Goal: Task Accomplishment & Management: Complete application form

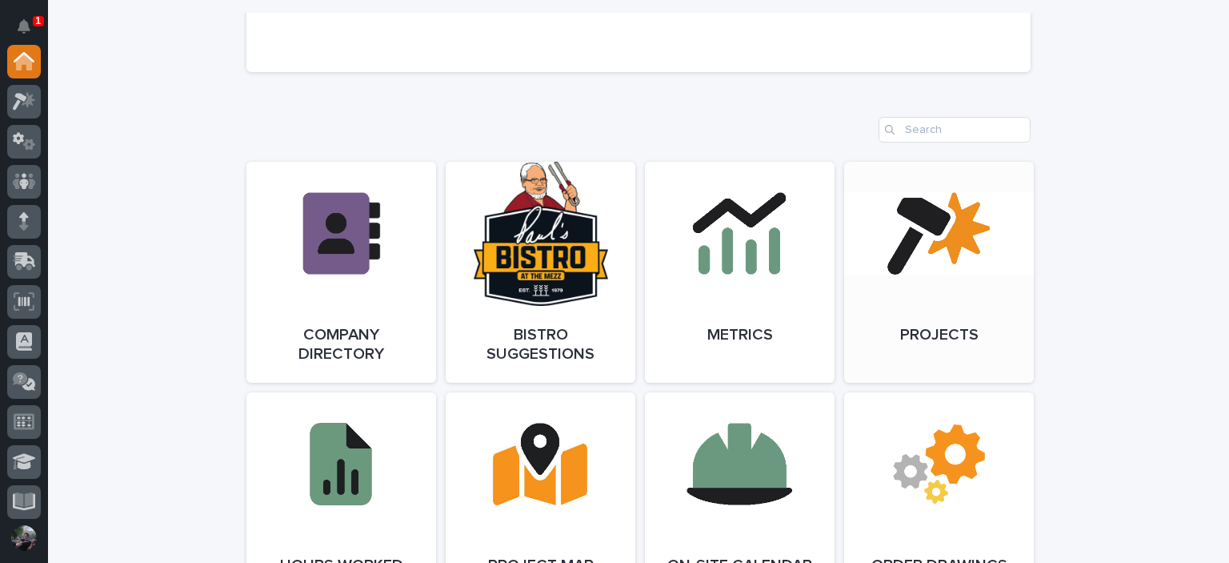
scroll to position [1387, 0]
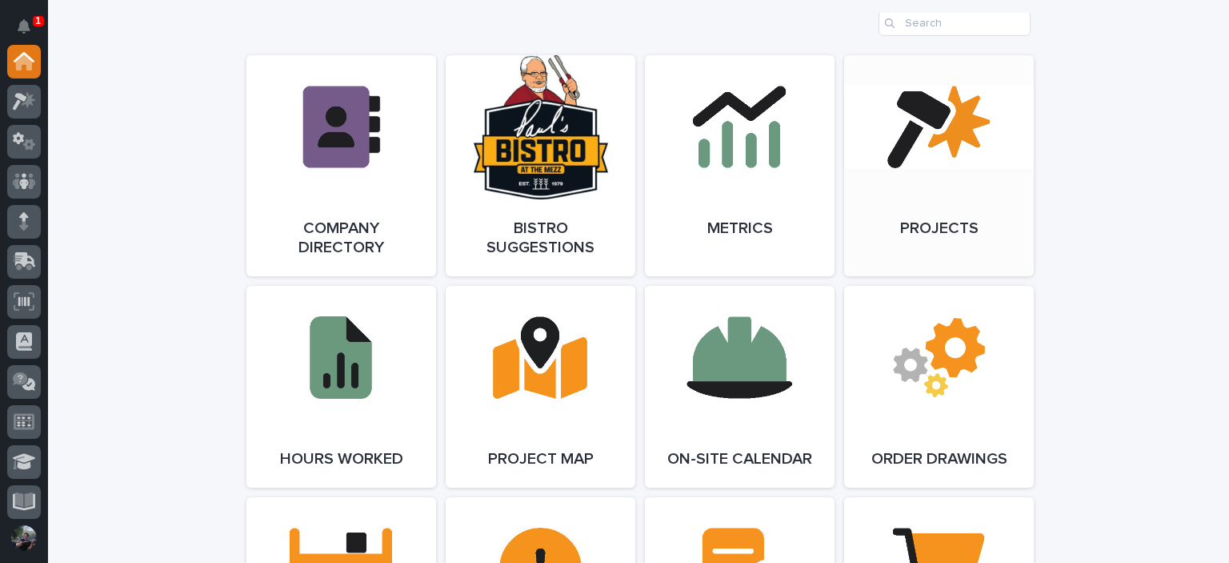
click at [899, 205] on link "Open Link" at bounding box center [939, 165] width 190 height 221
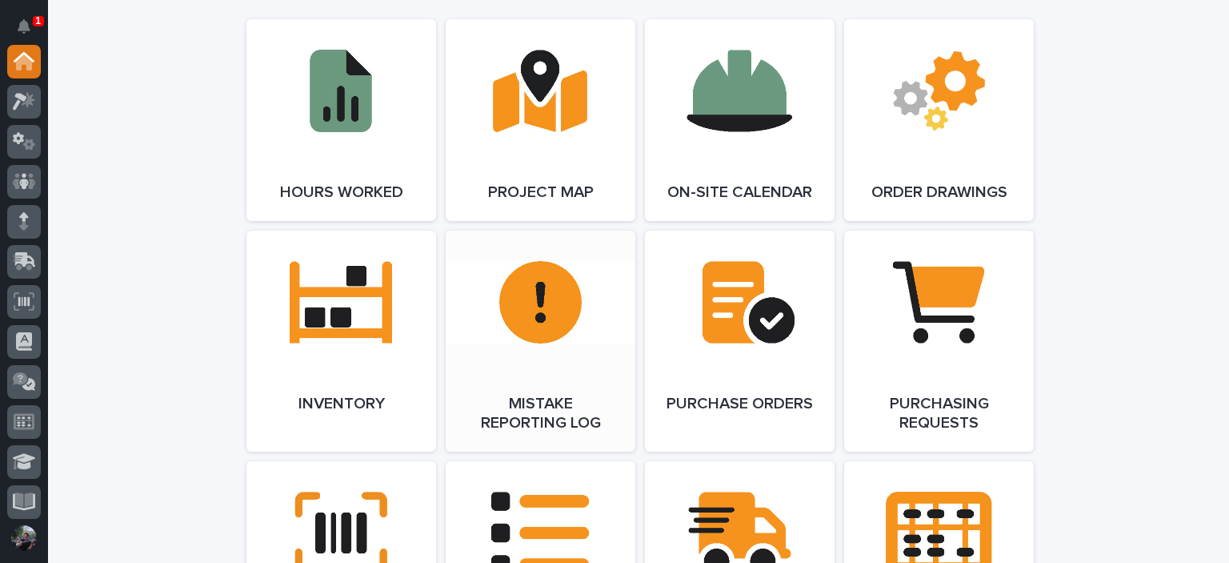
click at [561, 261] on link "Open Link" at bounding box center [541, 340] width 190 height 221
click at [29, 109] on icon at bounding box center [24, 101] width 23 height 18
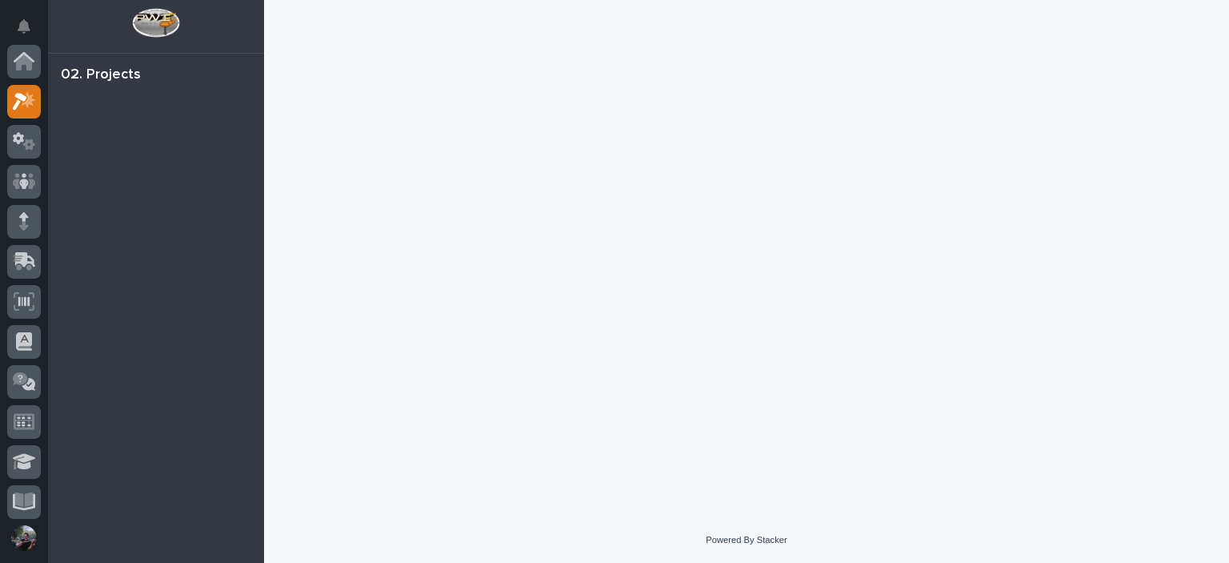
scroll to position [40, 0]
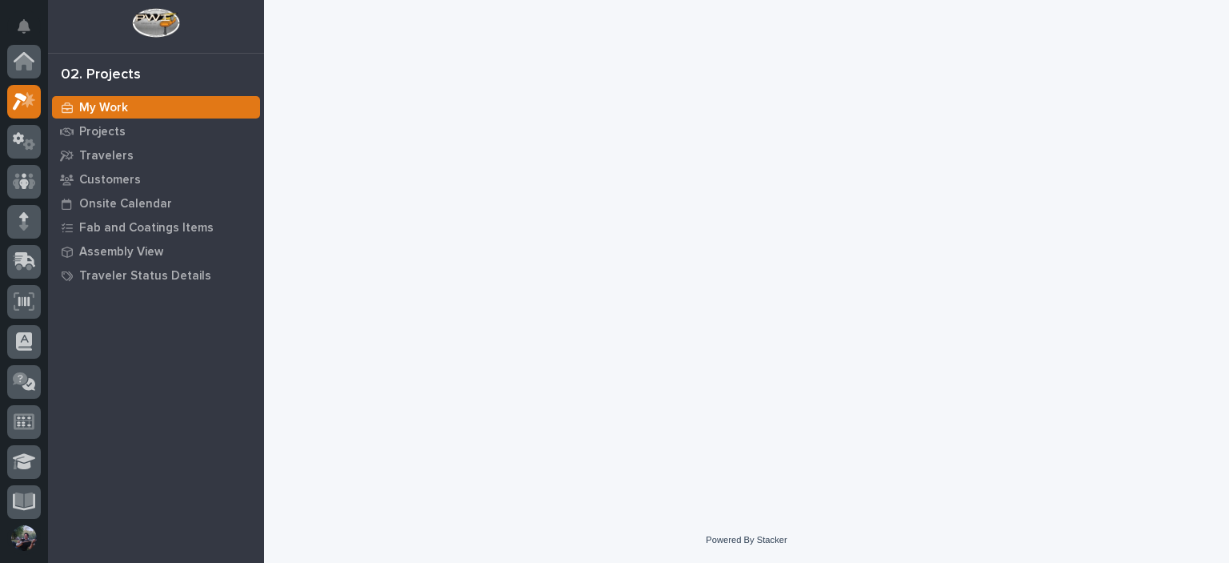
scroll to position [40, 0]
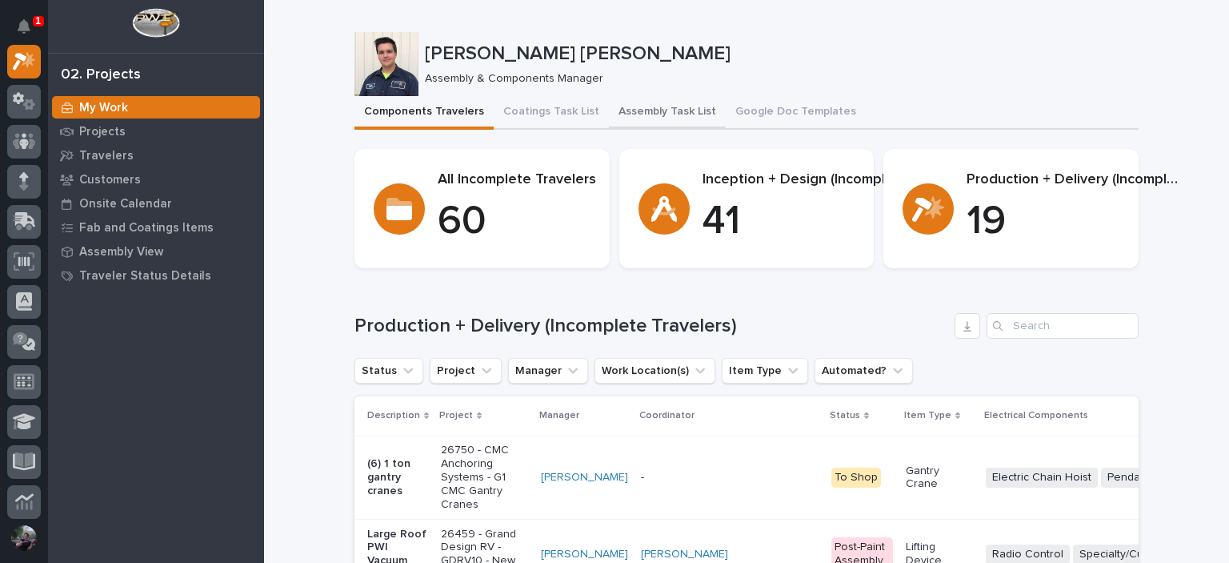
click at [671, 123] on button "Assembly Task List" at bounding box center [667, 113] width 117 height 34
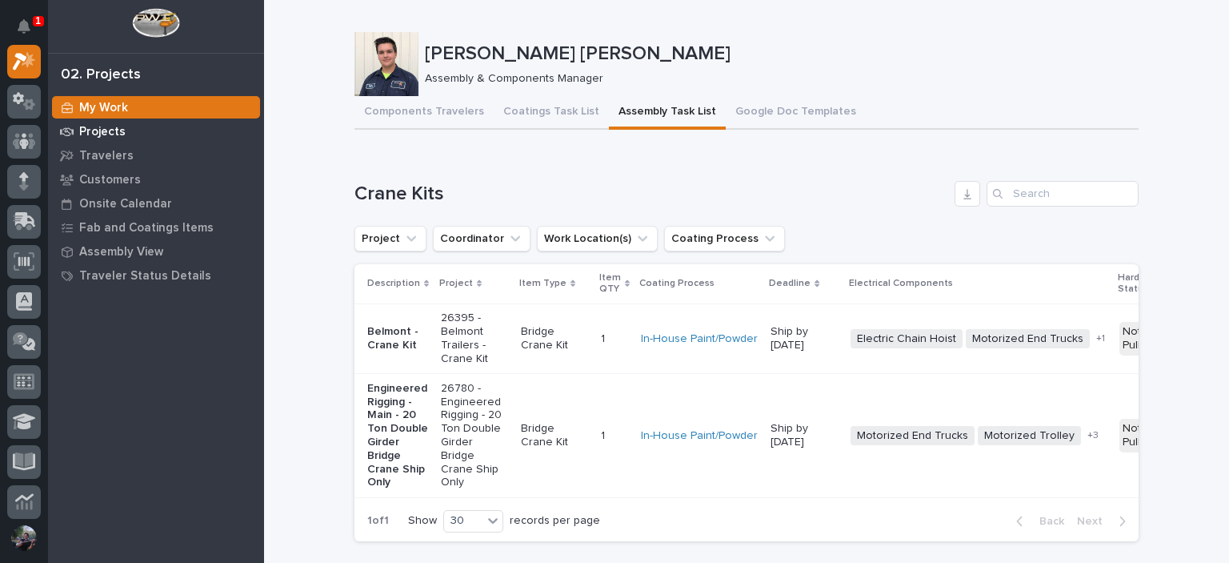
click at [110, 133] on p "Projects" at bounding box center [102, 132] width 46 height 14
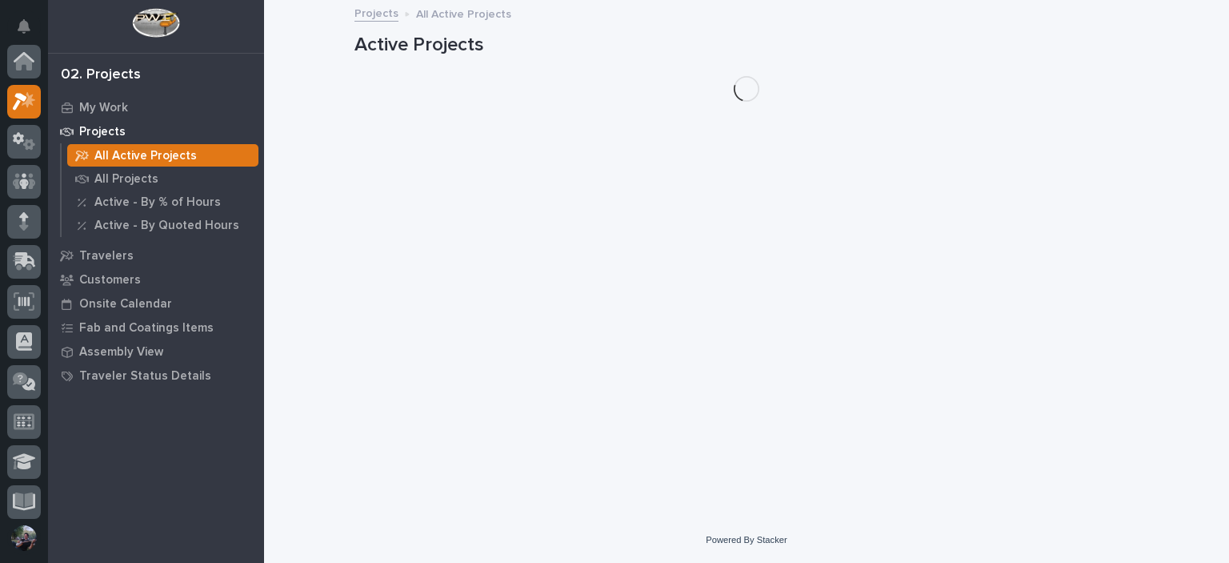
scroll to position [40, 0]
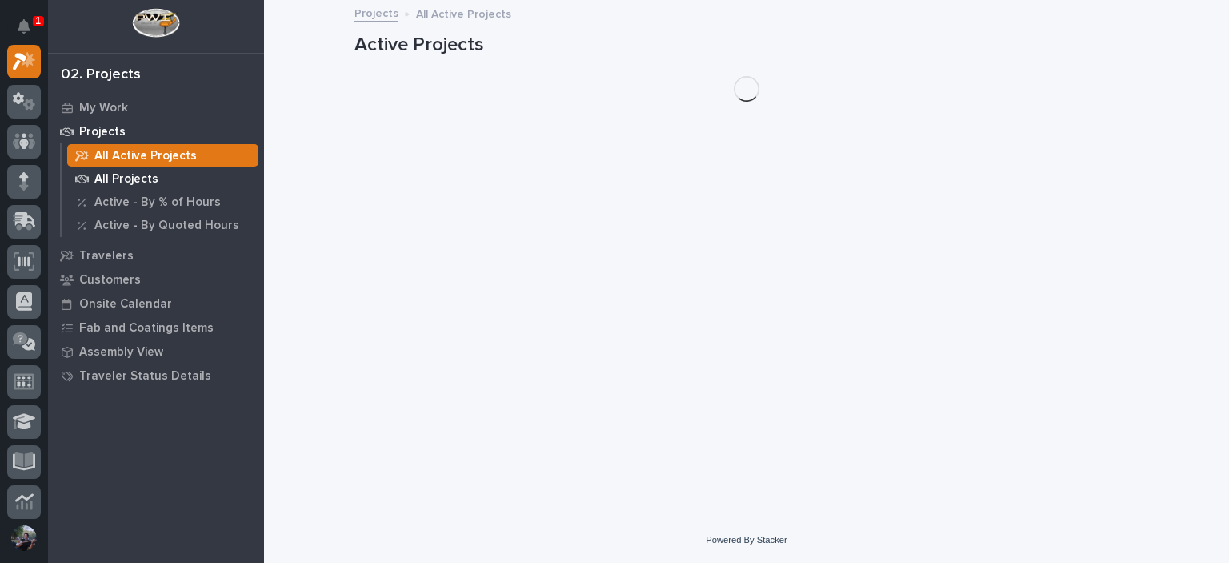
click at [164, 174] on div "All Projects" at bounding box center [162, 178] width 191 height 22
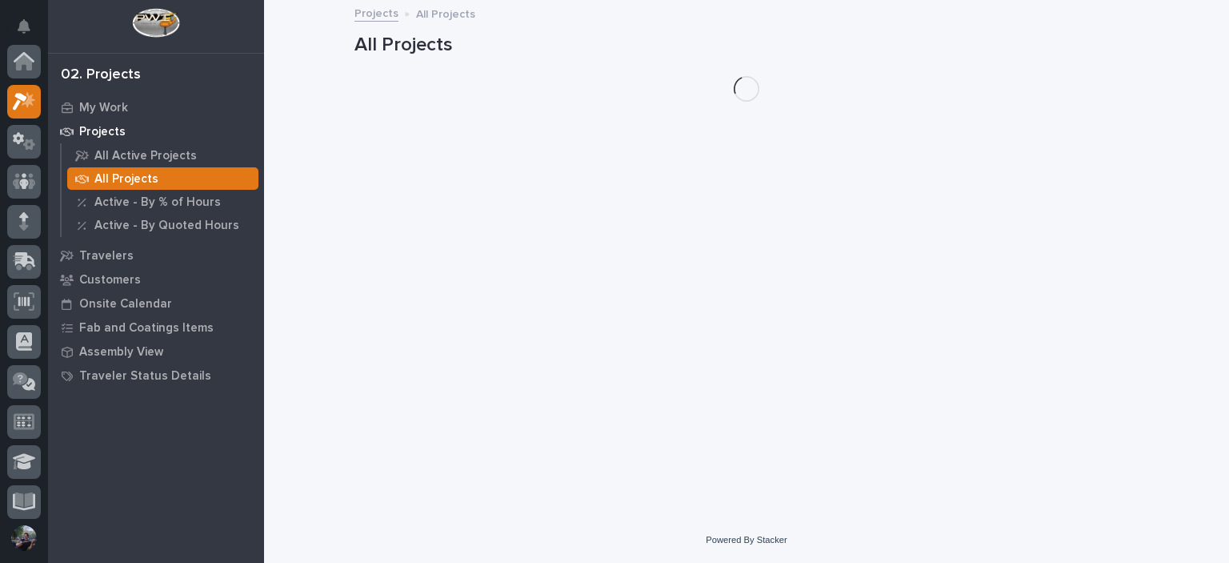
scroll to position [40, 0]
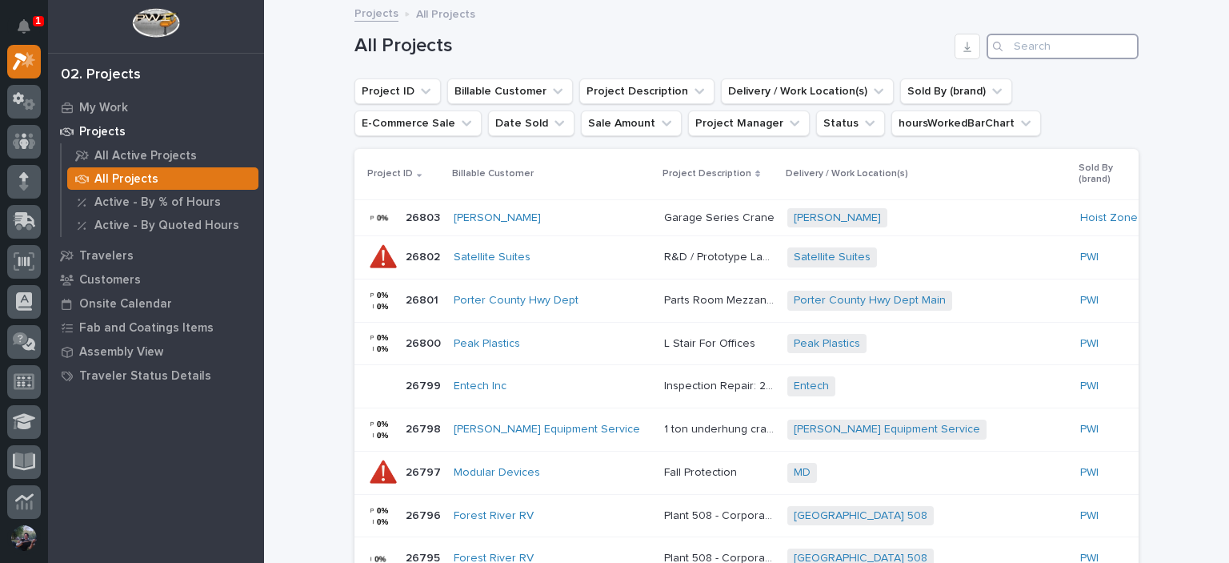
click at [1041, 38] on input "Search" at bounding box center [1063, 47] width 152 height 26
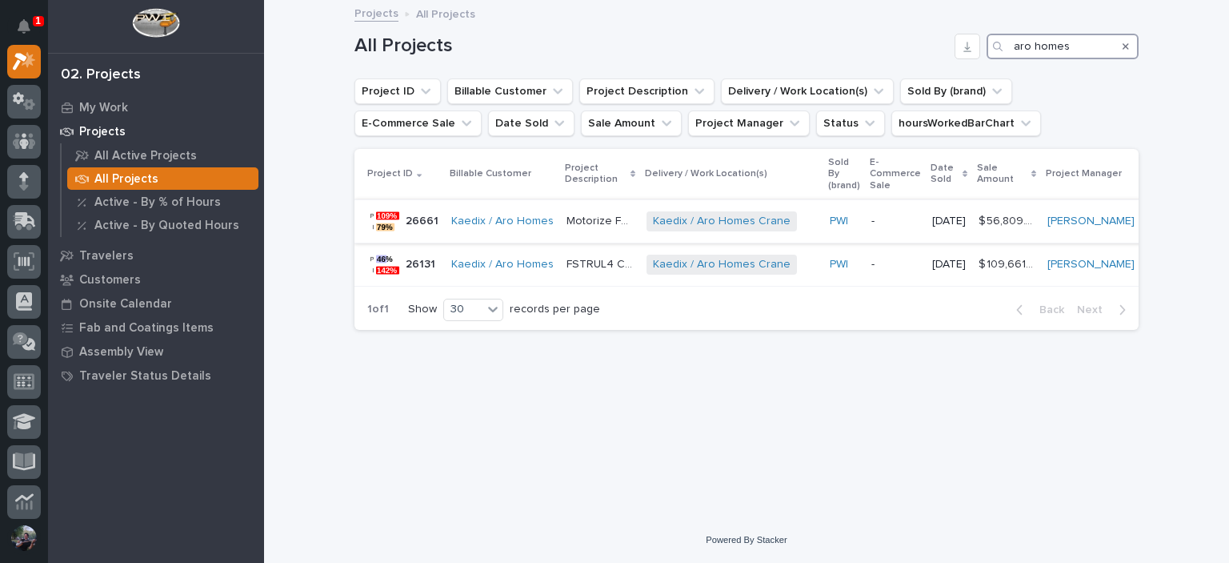
type input "aro homes"
click at [601, 223] on p "Motorize FSTRUL4 Crane System" at bounding box center [602, 219] width 70 height 17
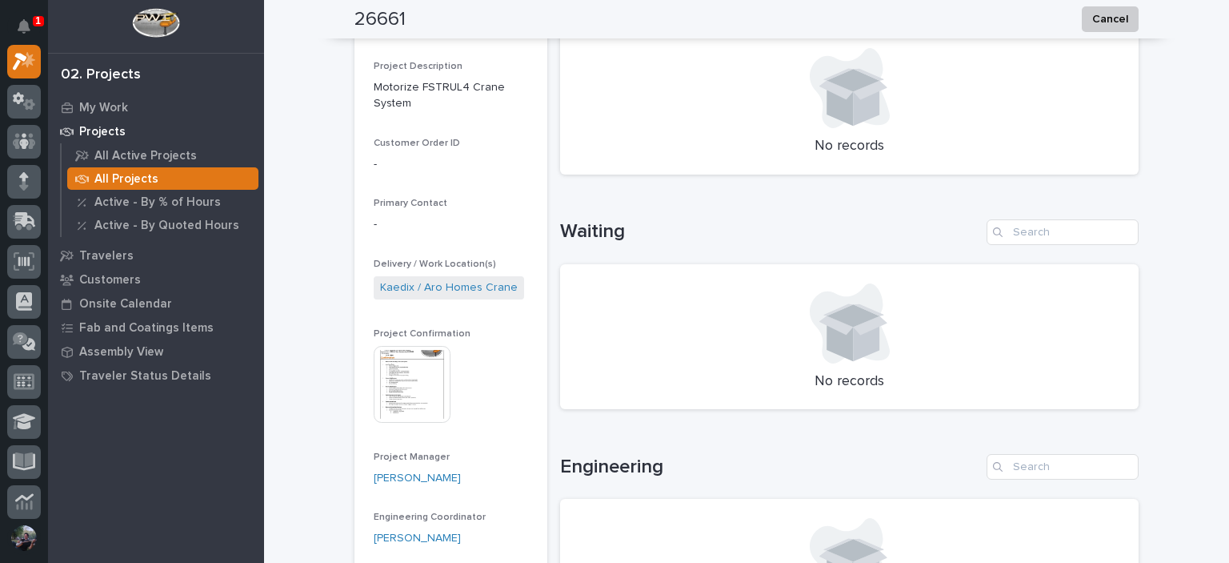
scroll to position [480, 0]
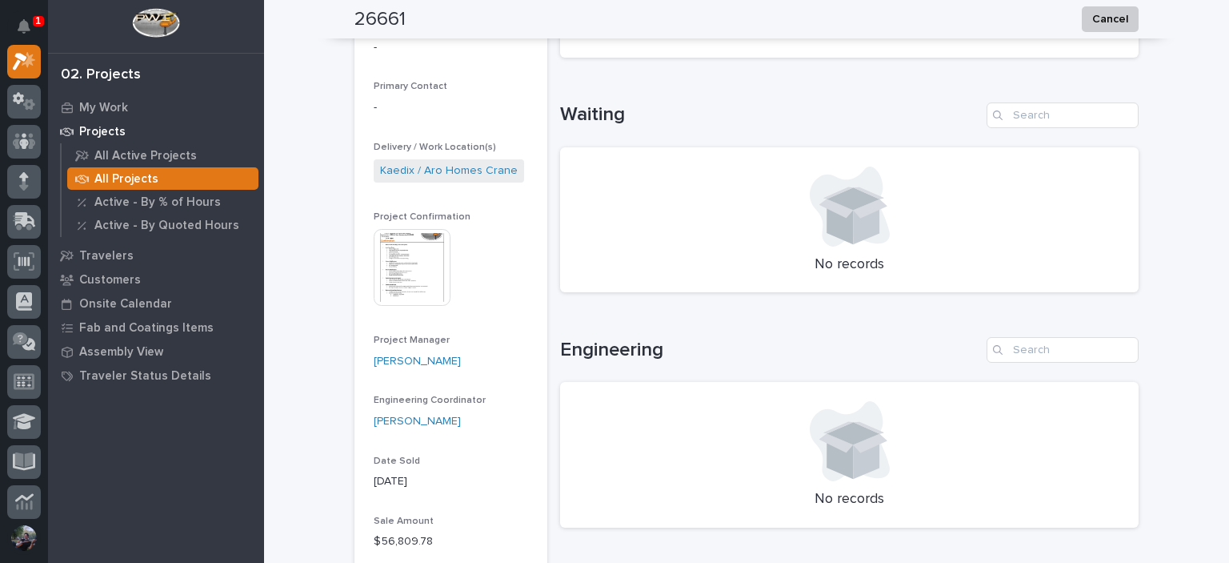
click at [419, 260] on img at bounding box center [412, 267] width 77 height 77
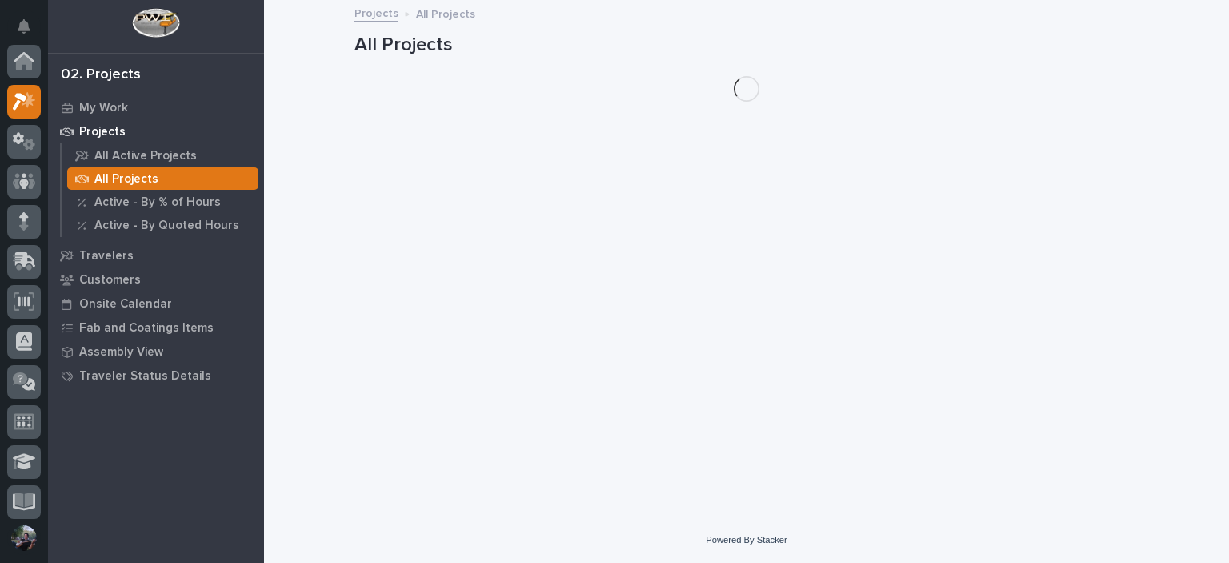
scroll to position [40, 0]
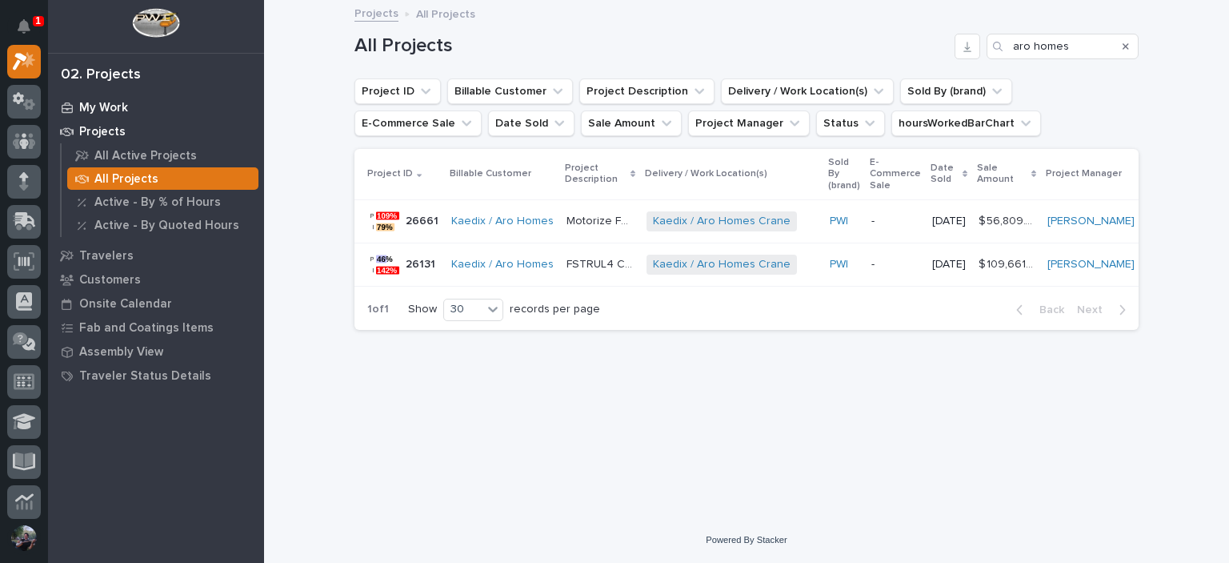
click at [139, 103] on div "My Work" at bounding box center [156, 107] width 208 height 22
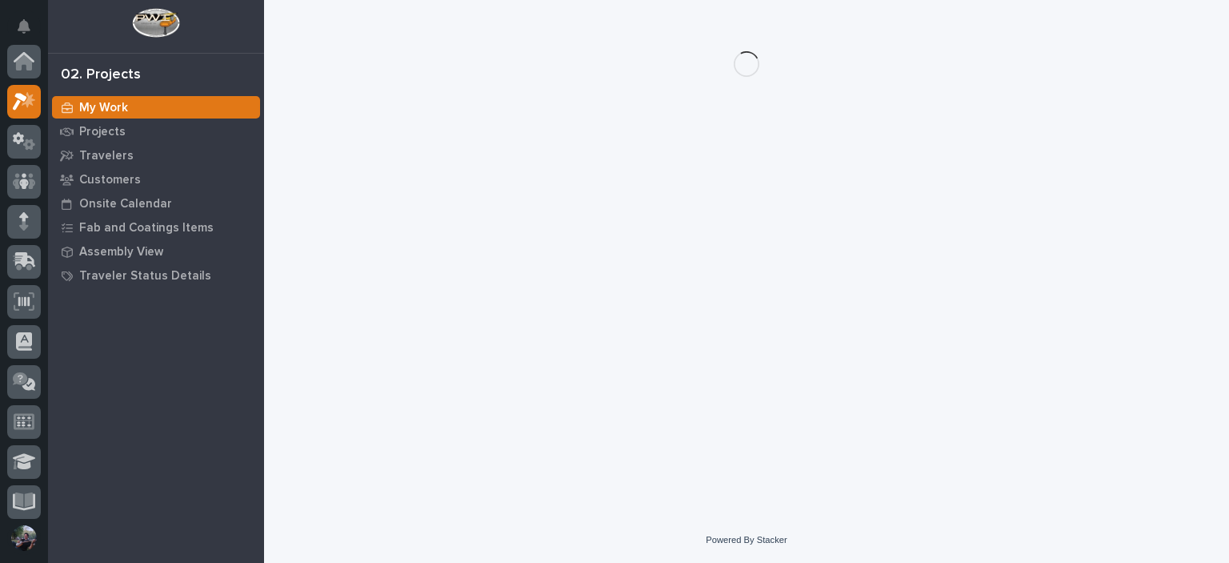
scroll to position [40, 0]
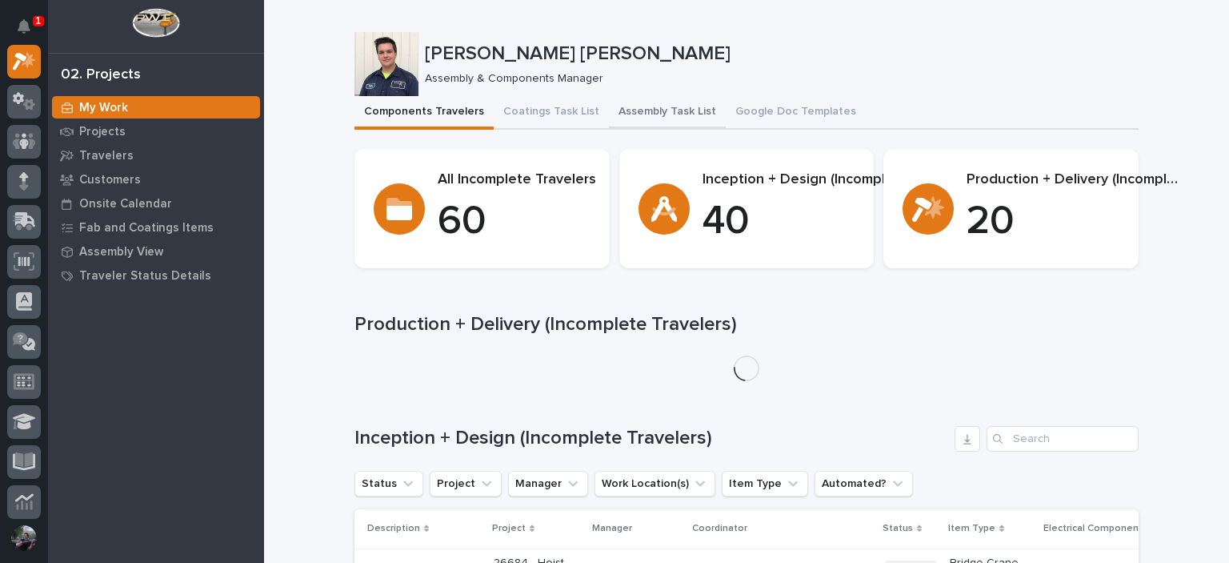
click at [653, 120] on button "Assembly Task List" at bounding box center [667, 113] width 117 height 34
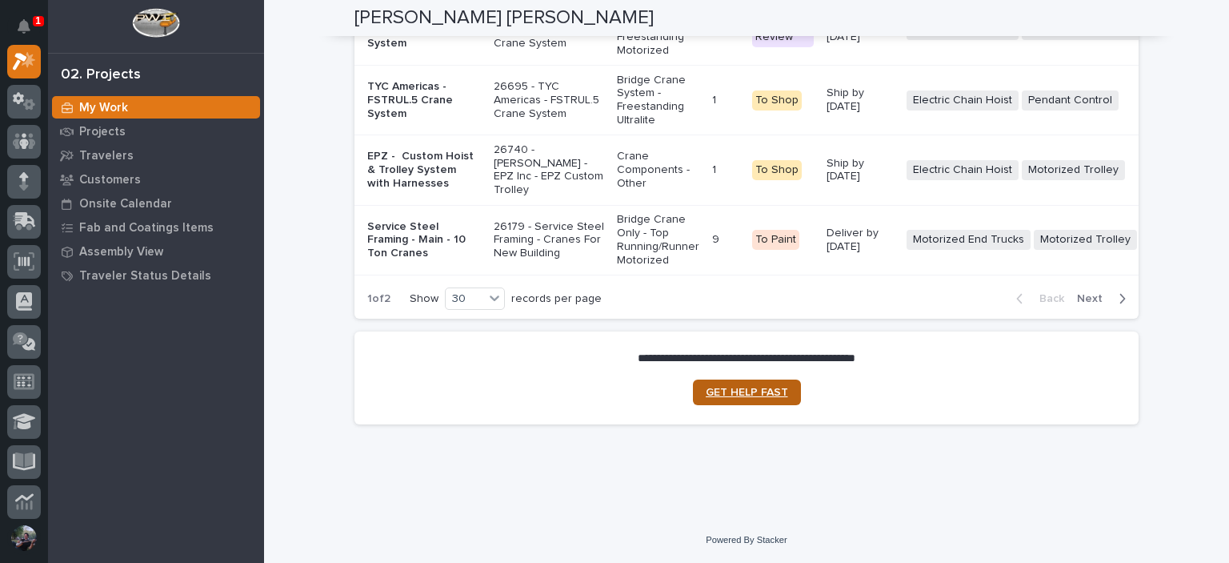
scroll to position [5974, 0]
click at [1090, 306] on span "Next" at bounding box center [1094, 298] width 35 height 14
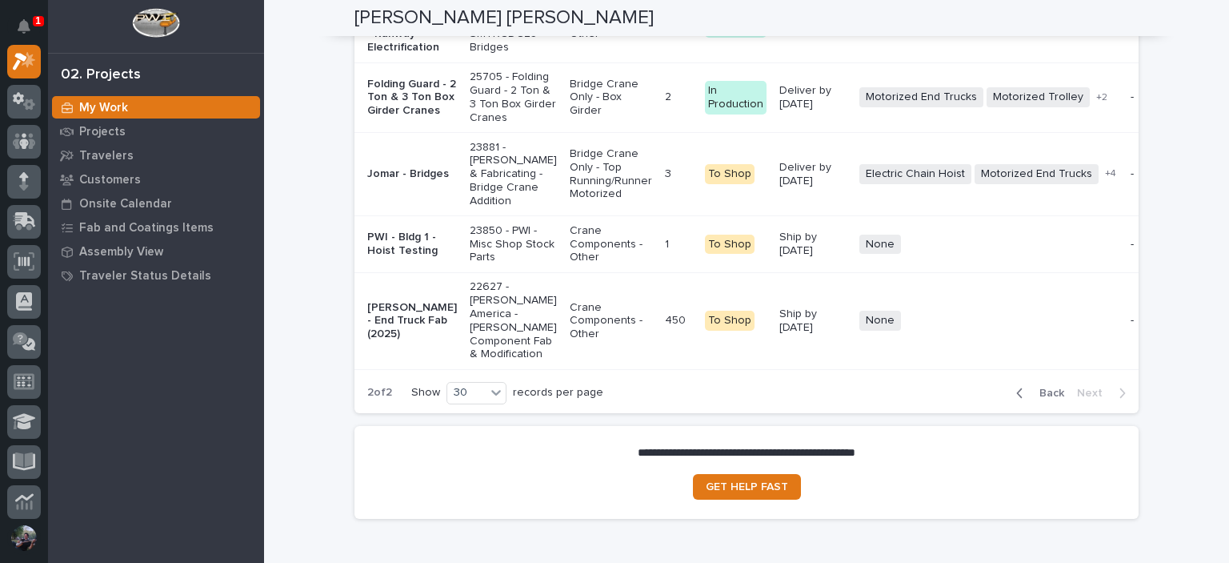
scroll to position [4186, 0]
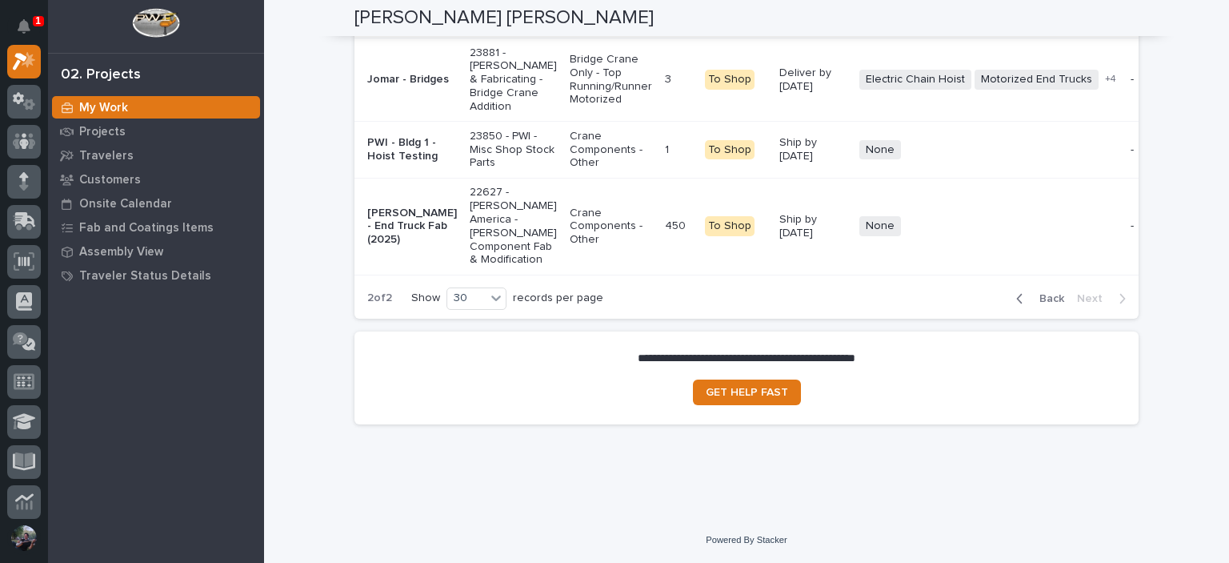
click at [1031, 298] on span "Back" at bounding box center [1047, 298] width 34 height 14
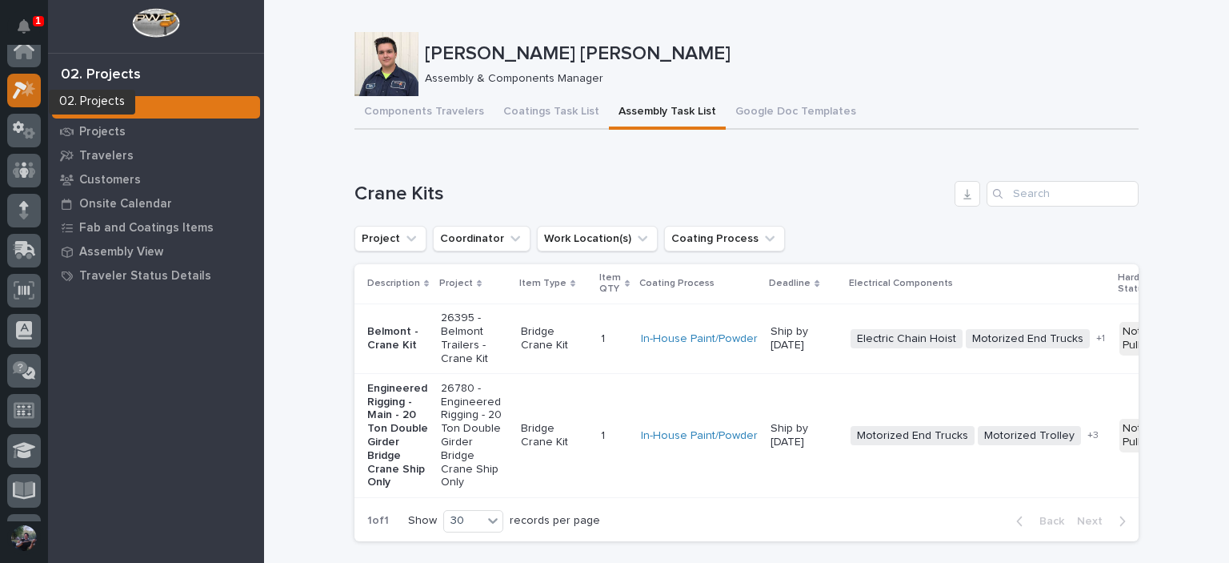
scroll to position [0, 0]
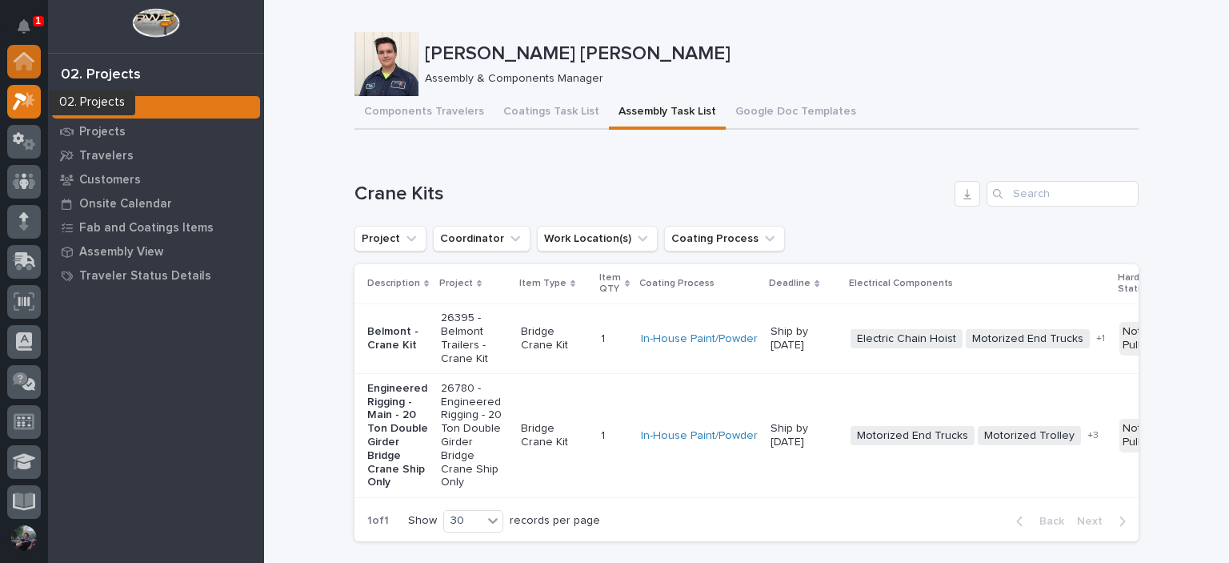
click at [16, 68] on icon at bounding box center [24, 62] width 16 height 16
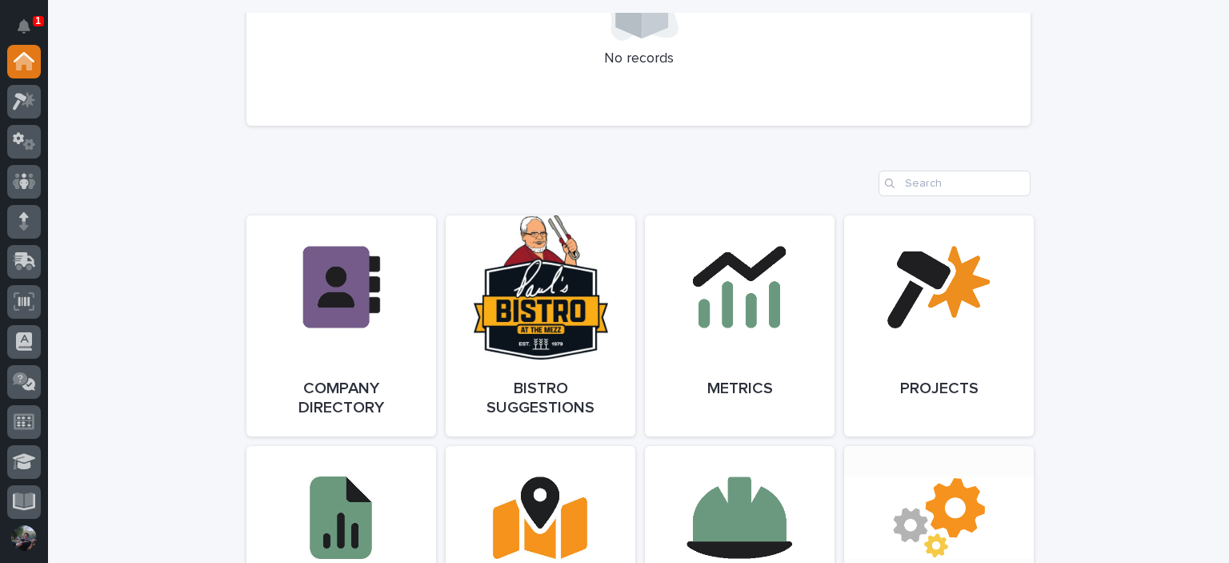
scroll to position [1440, 0]
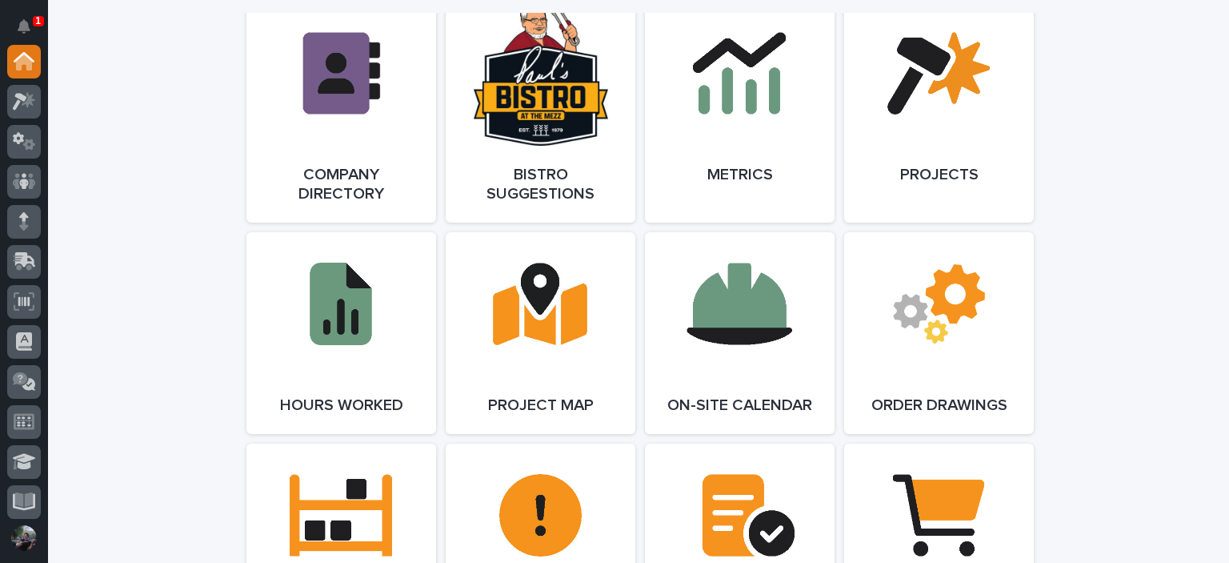
click at [208, 351] on div "**********" at bounding box center [638, 431] width 1181 height 3641
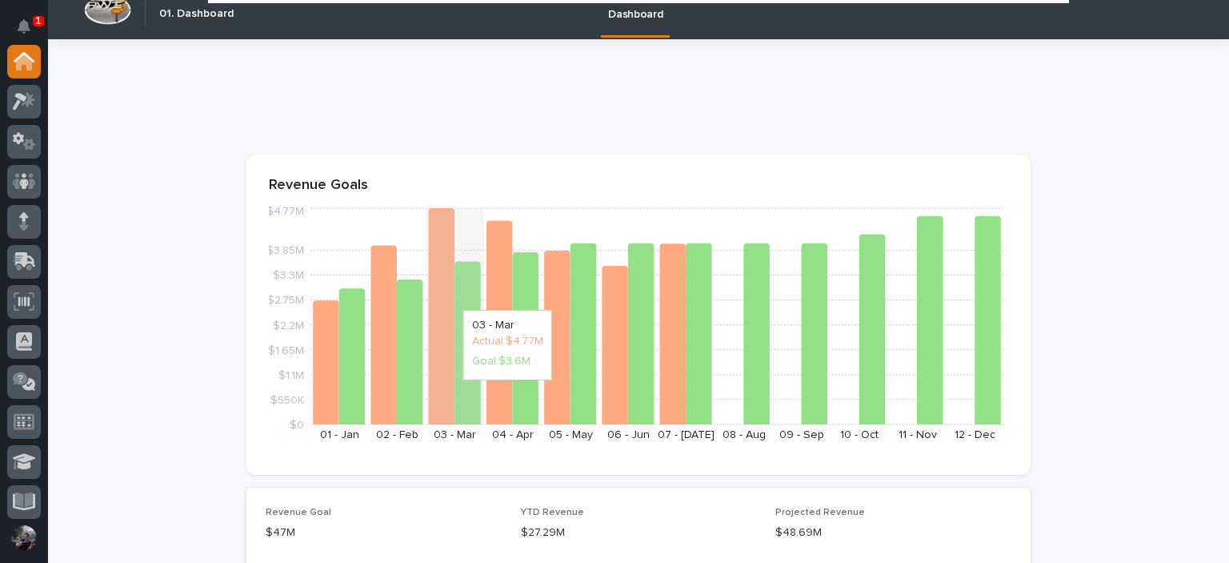
scroll to position [0, 0]
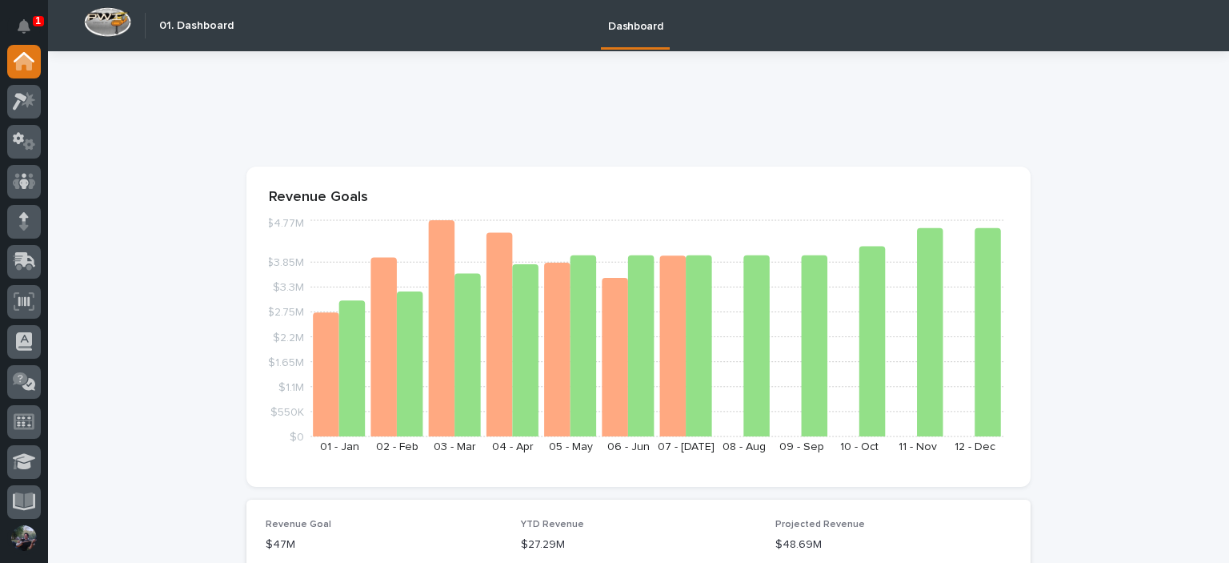
click at [312, 121] on p at bounding box center [635, 112] width 778 height 23
click at [899, 298] on icon "$0 $550K $1.1M $1.65M $2.2M $2.75M $3.3M $3.85M $4.77M [DATE] - [DATE] - [DATE]…" at bounding box center [638, 340] width 739 height 248
click at [511, 105] on p at bounding box center [635, 112] width 778 height 23
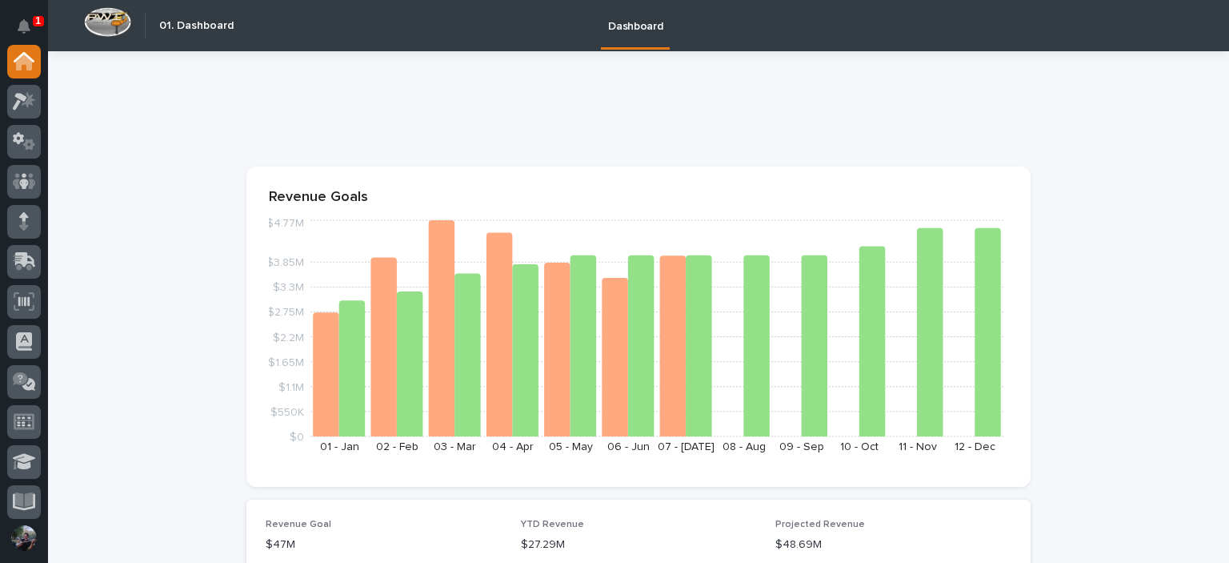
click at [655, 102] on p at bounding box center [635, 112] width 778 height 23
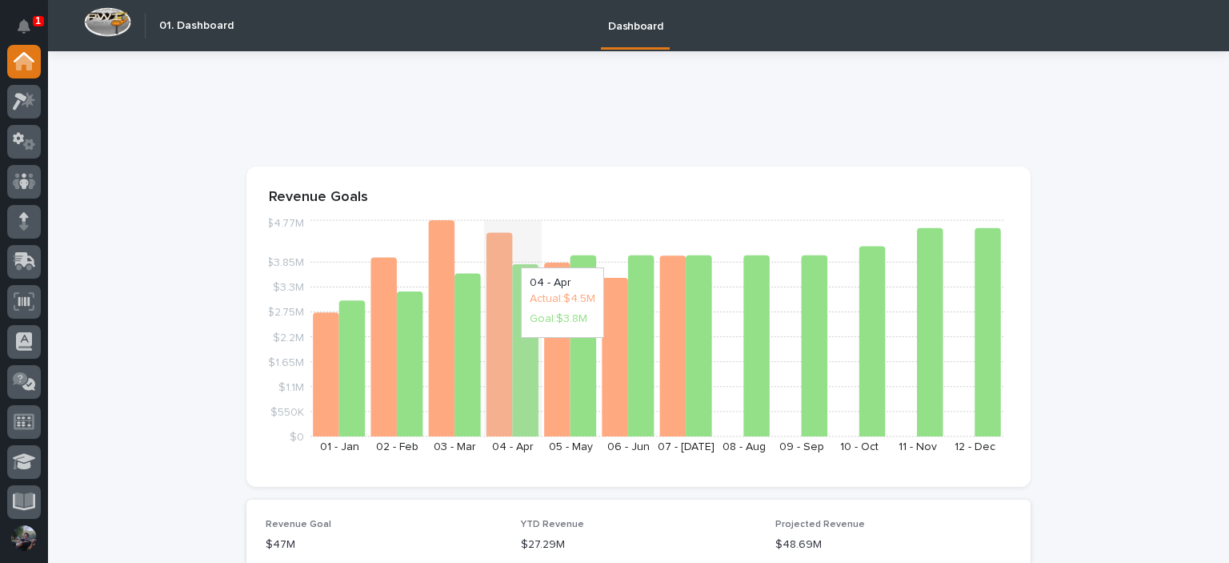
click at [479, 259] on icon "$0 $550K $1.1M $1.65M $2.2M $2.75M $3.3M $3.85M $4.77M [DATE] - [DATE] - [DATE]…" at bounding box center [638, 340] width 739 height 248
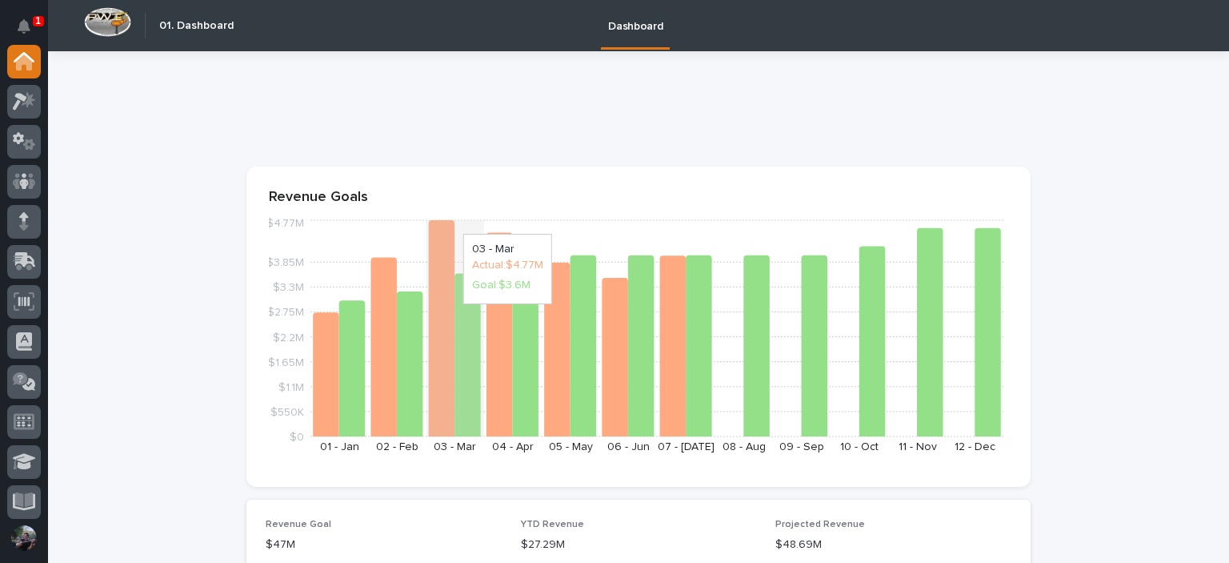
click at [453, 226] on icon "$0 $550K $1.1M $1.65M $2.2M $2.75M $3.3M $3.85M $4.77M [DATE] - [DATE] - [DATE]…" at bounding box center [638, 340] width 739 height 248
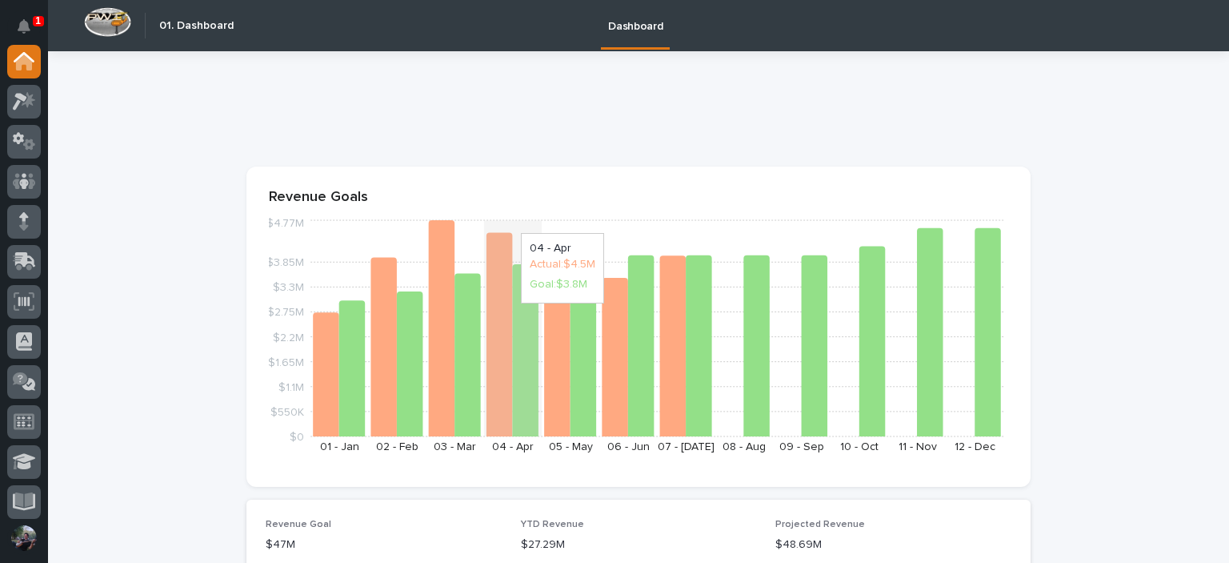
click at [491, 225] on icon "$0 $550K $1.1M $1.65M $2.2M $2.75M $3.3M $3.85M $4.77M [DATE] - [DATE] - [DATE]…" at bounding box center [638, 340] width 739 height 248
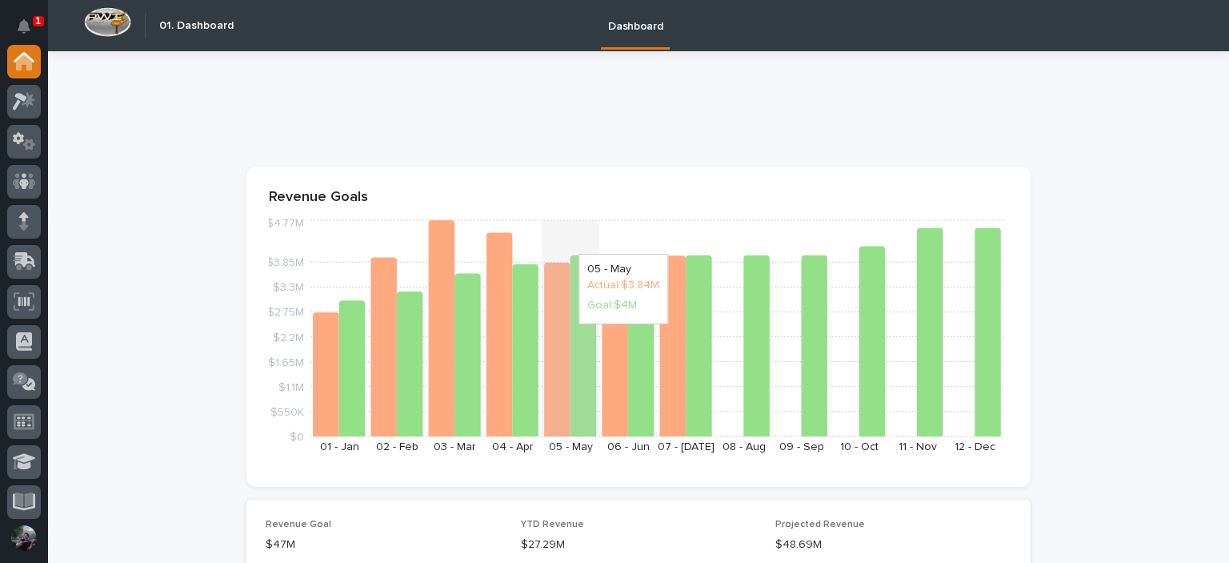
click at [587, 246] on icon "$0 $550K $1.1M $1.65M $2.2M $2.75M $3.3M $3.85M $4.77M [DATE] - [DATE] - [DATE]…" at bounding box center [638, 340] width 739 height 248
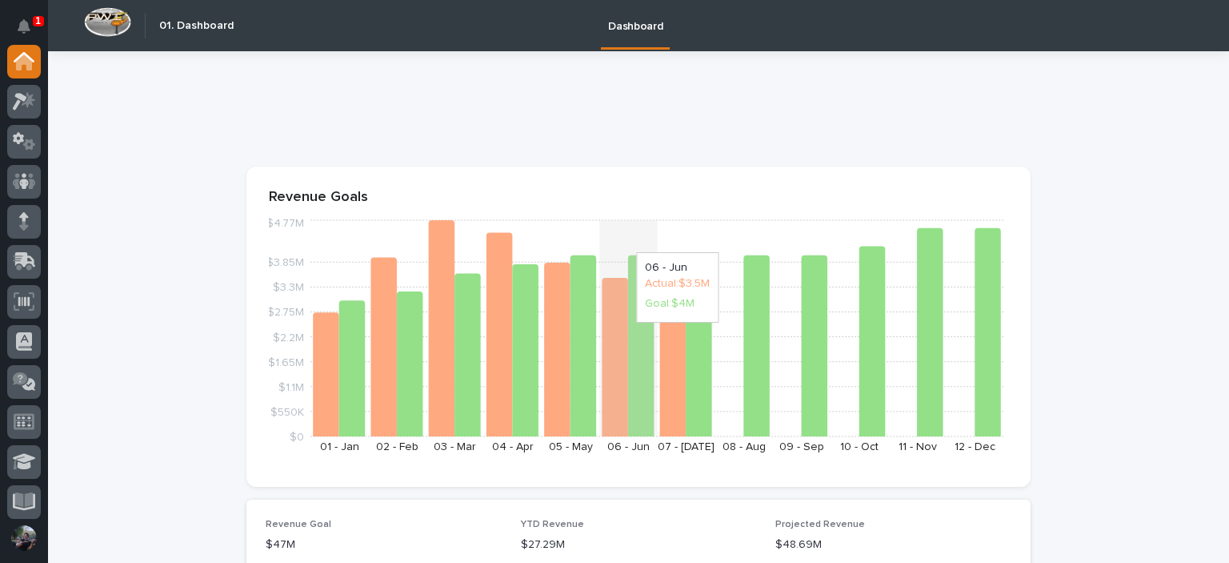
click at [615, 244] on icon "$0 $550K $1.1M $1.65M $2.2M $2.75M $3.3M $3.85M $4.77M [DATE] - [DATE] - [DATE]…" at bounding box center [638, 340] width 739 height 248
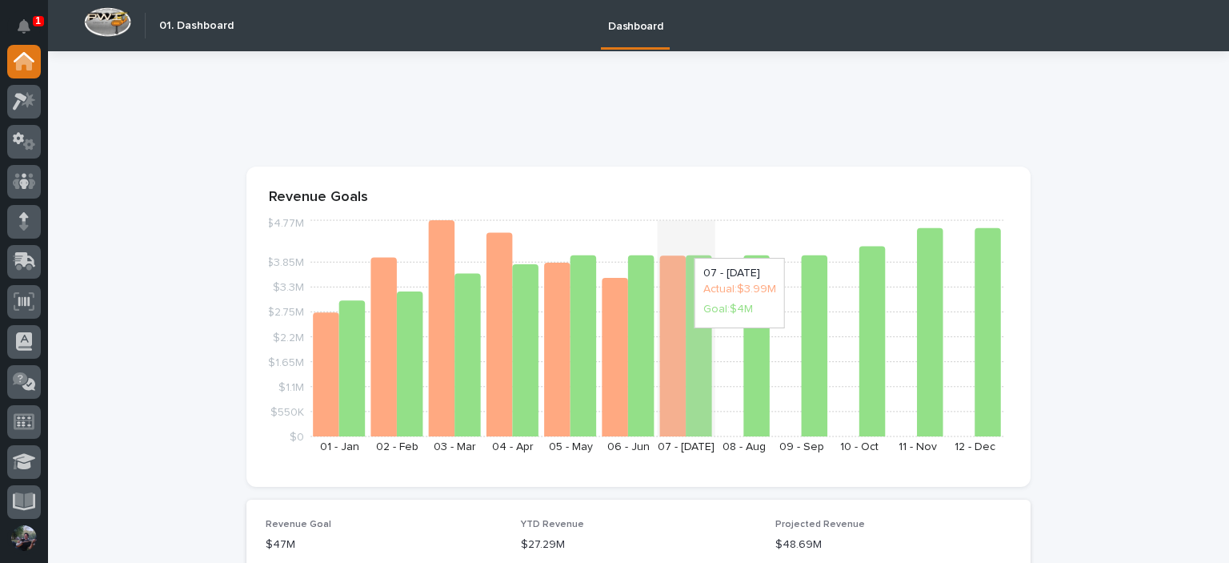
click at [690, 250] on icon "$0 $550K $1.1M $1.65M $2.2M $2.75M $3.3M $3.85M $4.77M [DATE] - [DATE] - [DATE]…" at bounding box center [638, 340] width 739 height 248
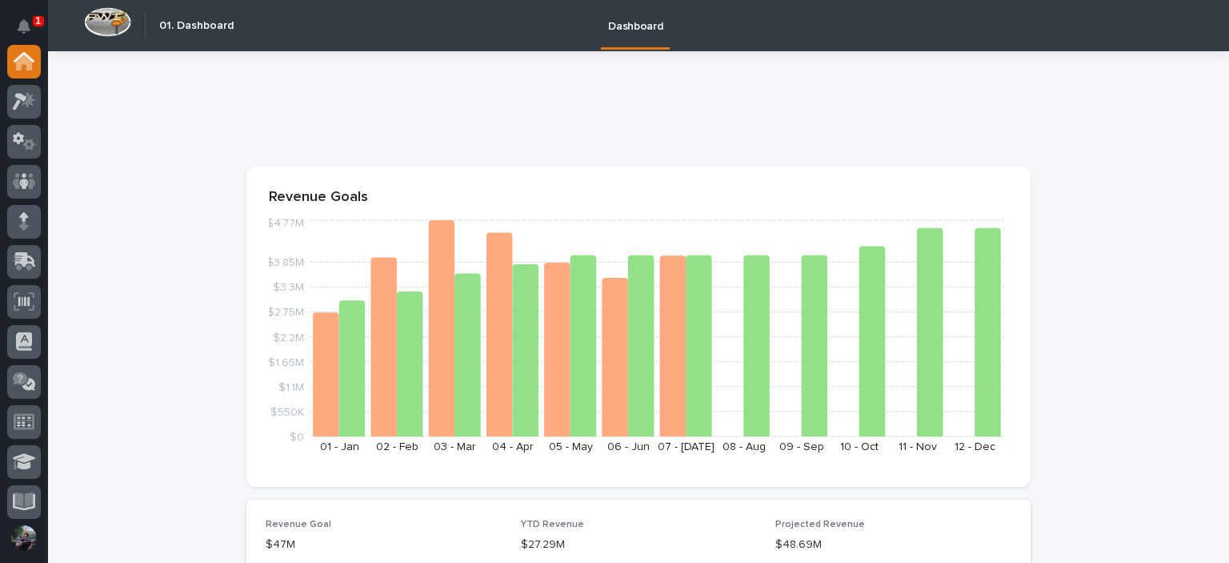
click at [486, 131] on div at bounding box center [638, 115] width 784 height 64
click at [32, 6] on div "1" at bounding box center [27, 25] width 15 height 38
click at [30, 14] on button "Notifications" at bounding box center [24, 27] width 34 height 34
click at [483, 121] on p at bounding box center [635, 112] width 778 height 23
click at [0, 100] on div at bounding box center [24, 283] width 48 height 476
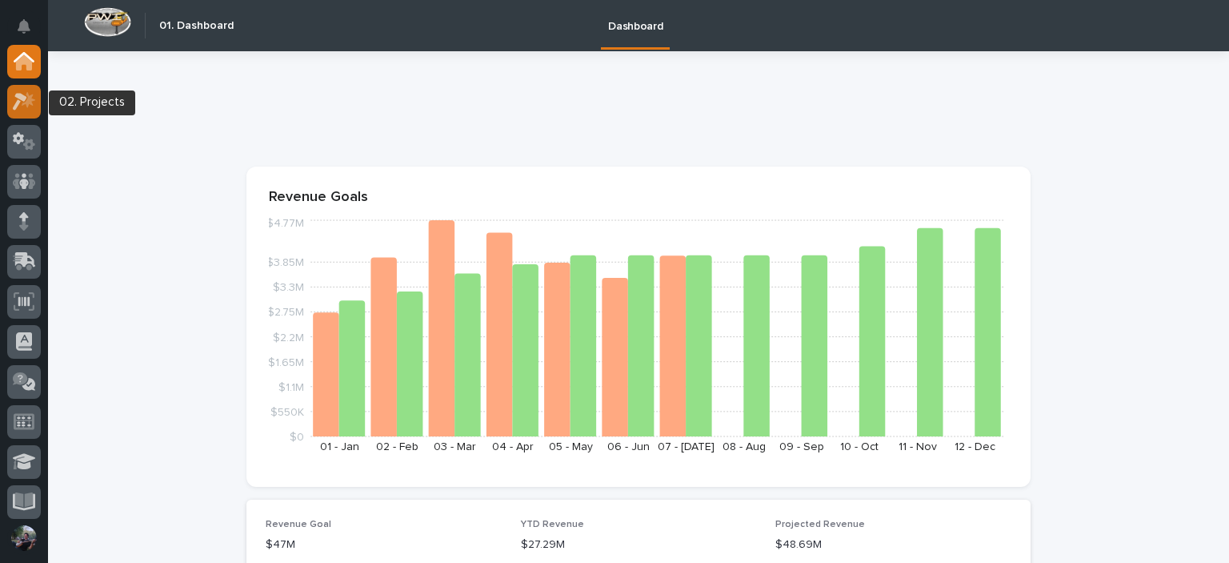
click at [28, 100] on icon at bounding box center [29, 99] width 14 height 16
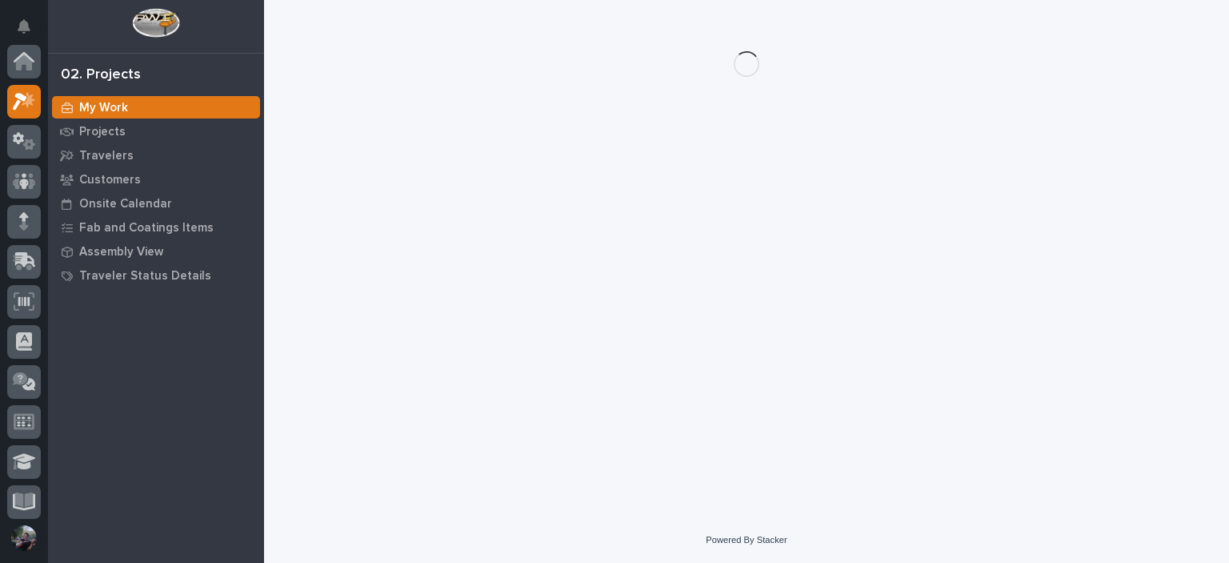
scroll to position [40, 0]
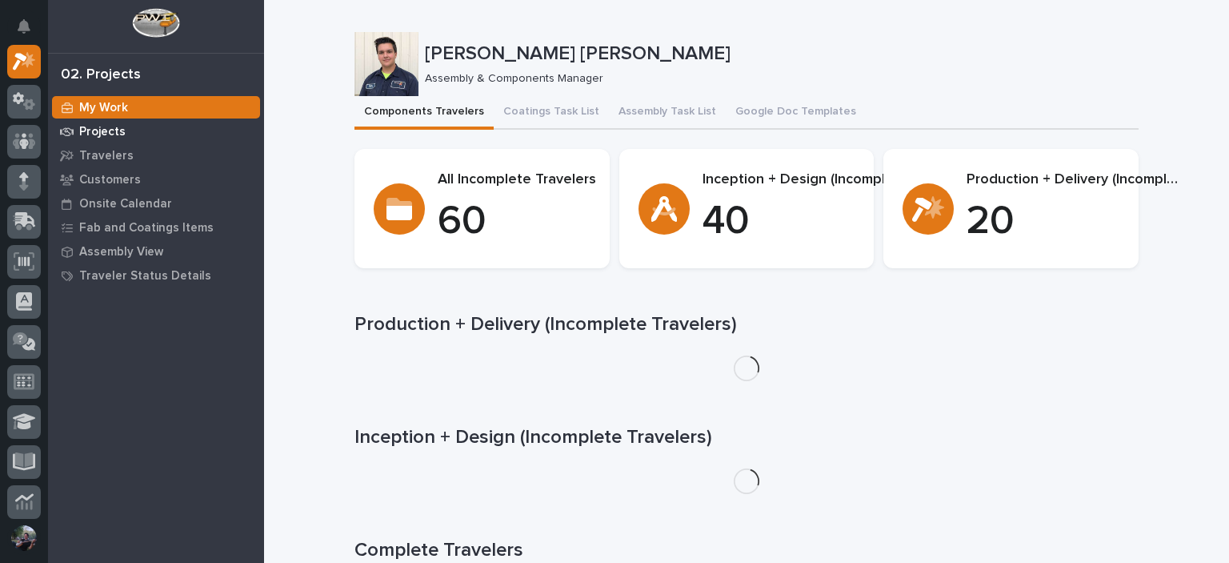
click at [100, 140] on div "Projects" at bounding box center [156, 131] width 208 height 22
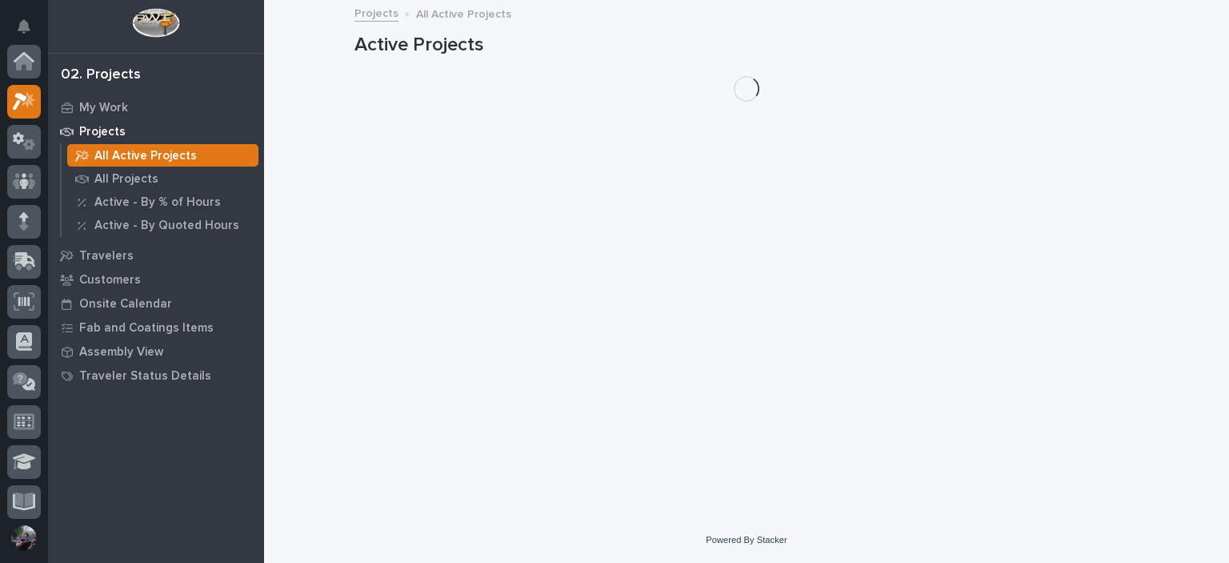
scroll to position [40, 0]
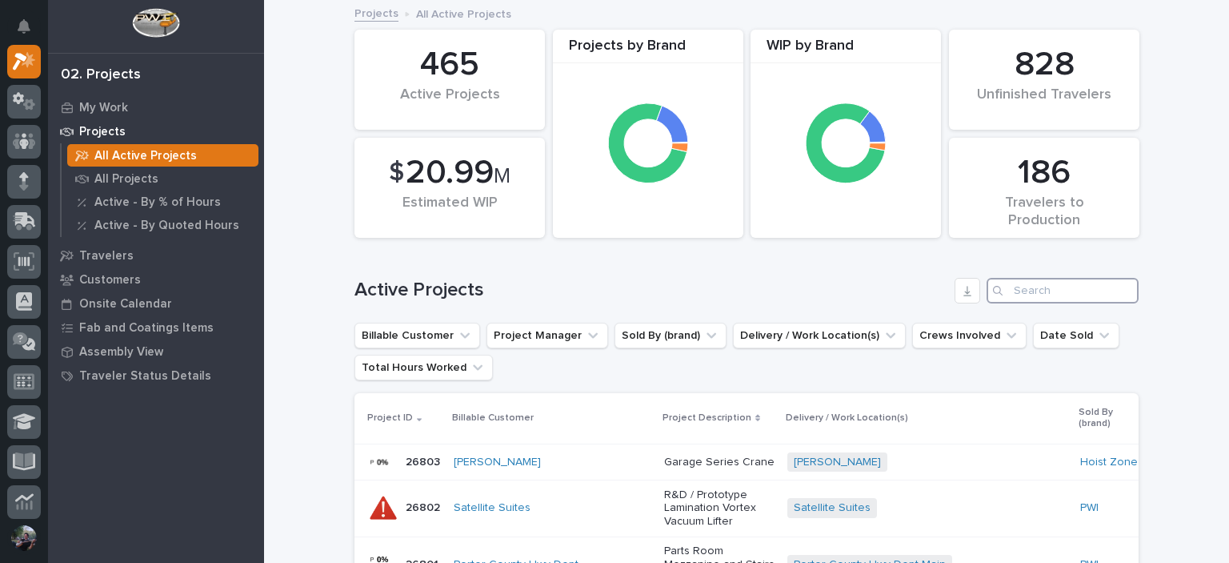
click at [1055, 289] on input "Search" at bounding box center [1063, 291] width 152 height 26
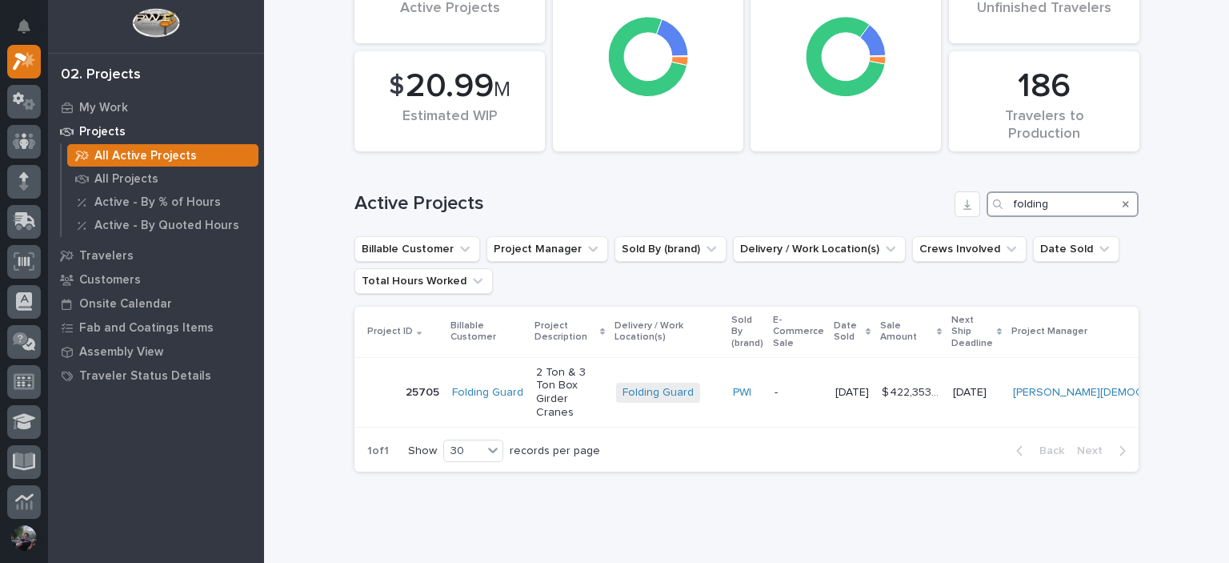
scroll to position [131, 0]
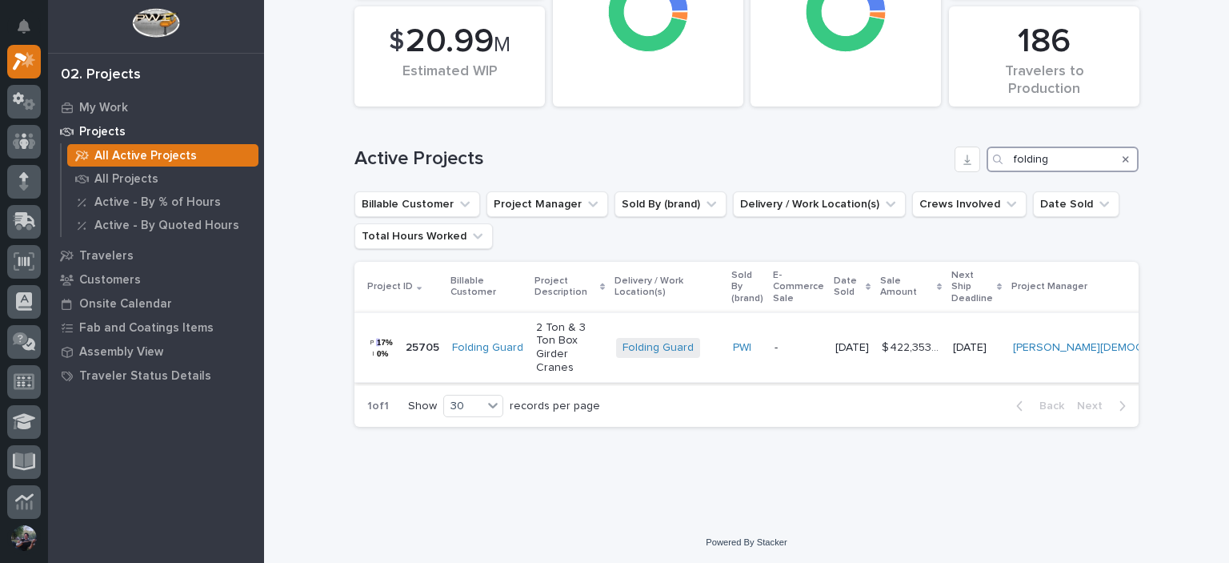
type input "folding"
click at [551, 339] on p "2 Ton & 3 Ton Box Girder Cranes" at bounding box center [569, 348] width 67 height 54
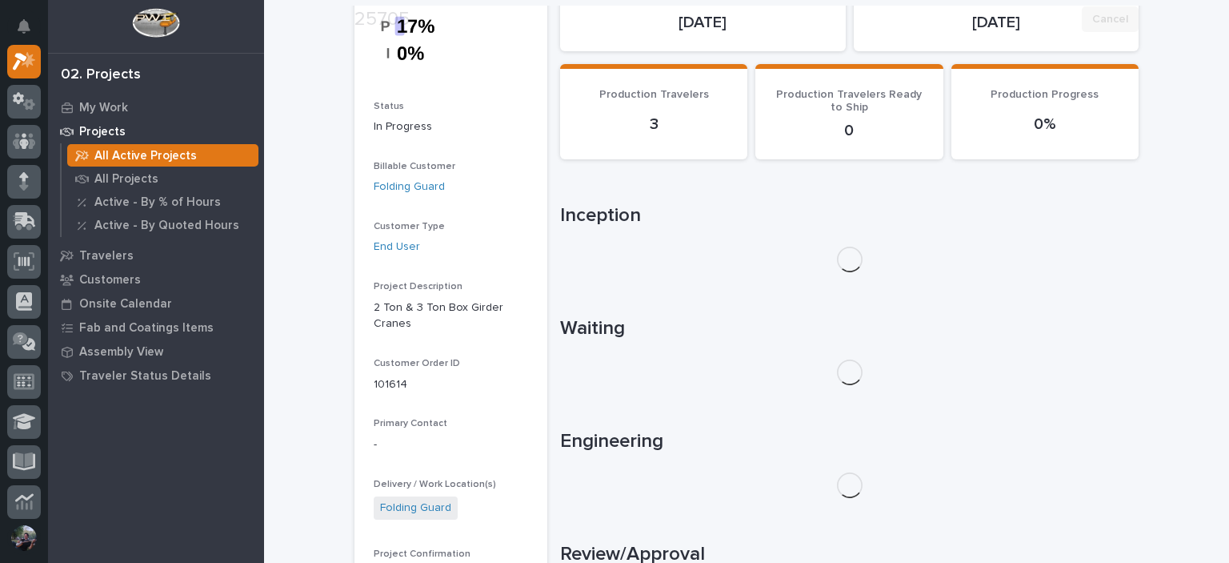
scroll to position [266, 0]
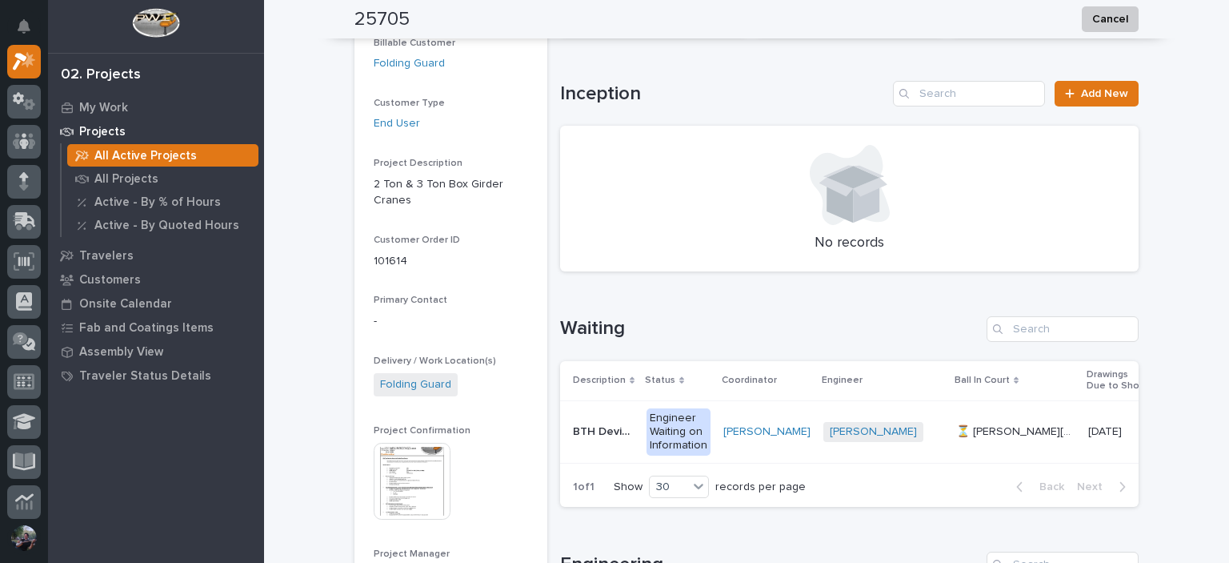
click at [421, 454] on img at bounding box center [412, 480] width 77 height 77
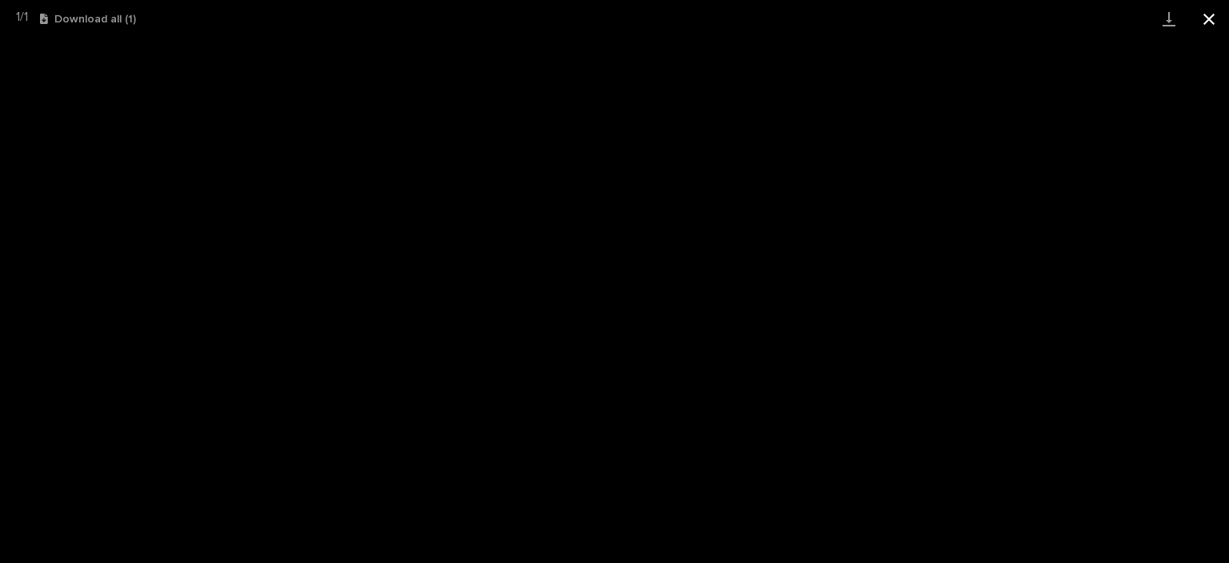
click at [1210, 22] on button "Close gallery" at bounding box center [1209, 19] width 40 height 38
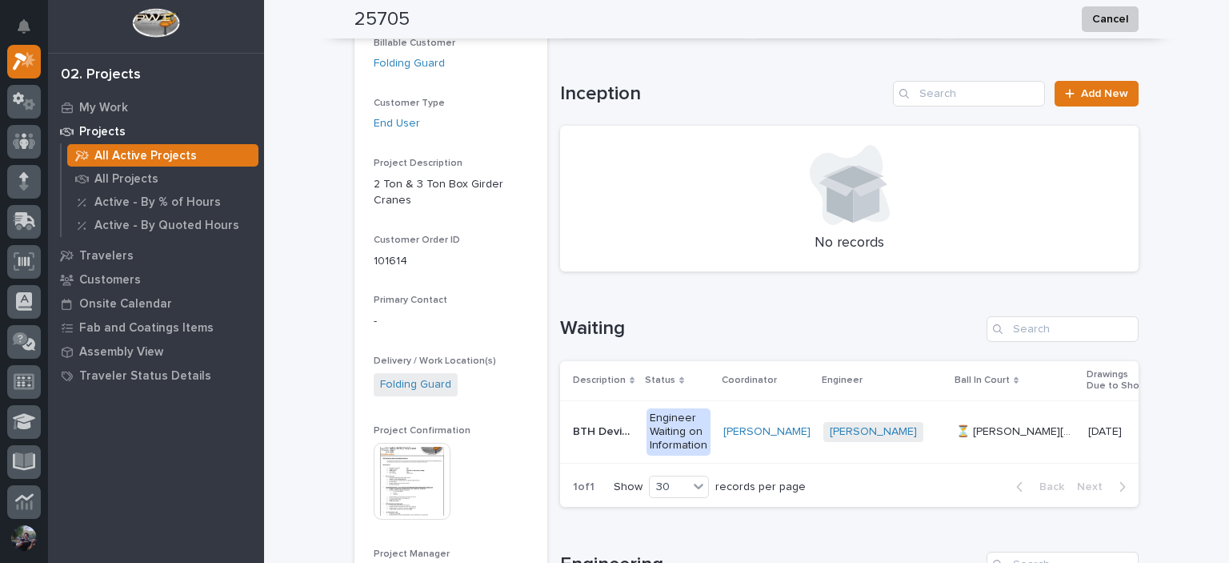
scroll to position [0, 0]
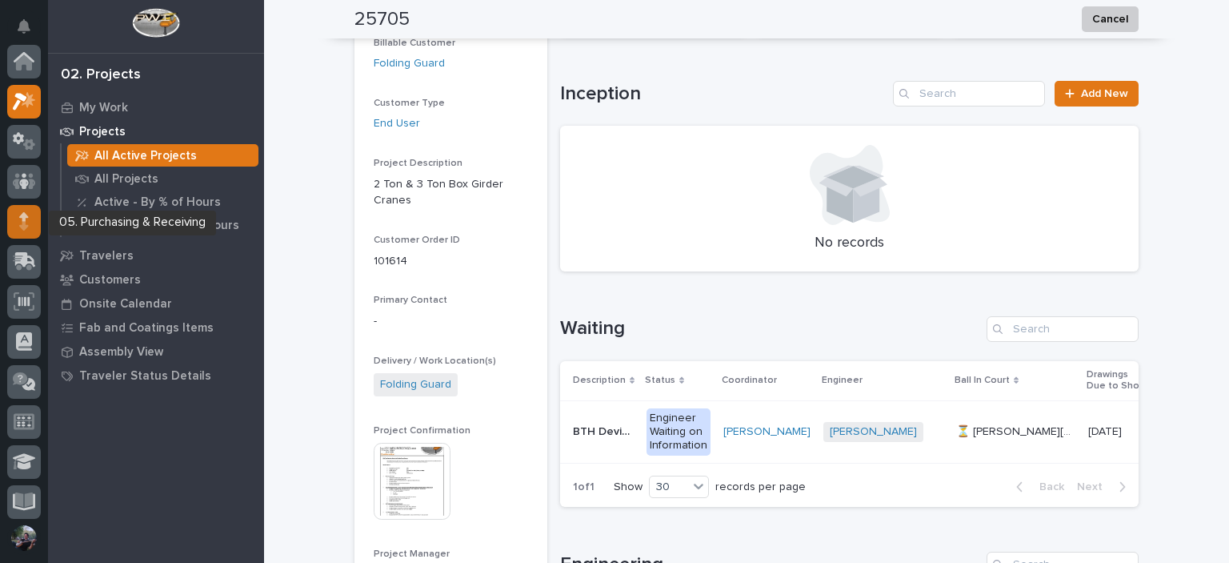
click at [24, 238] on div at bounding box center [24, 222] width 34 height 34
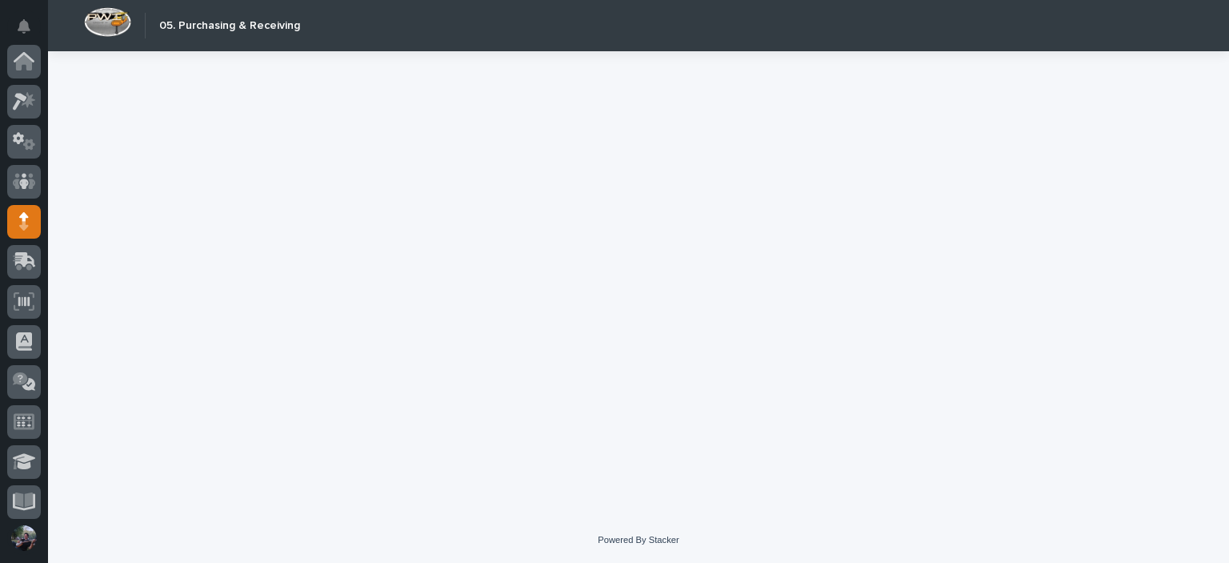
scroll to position [160, 0]
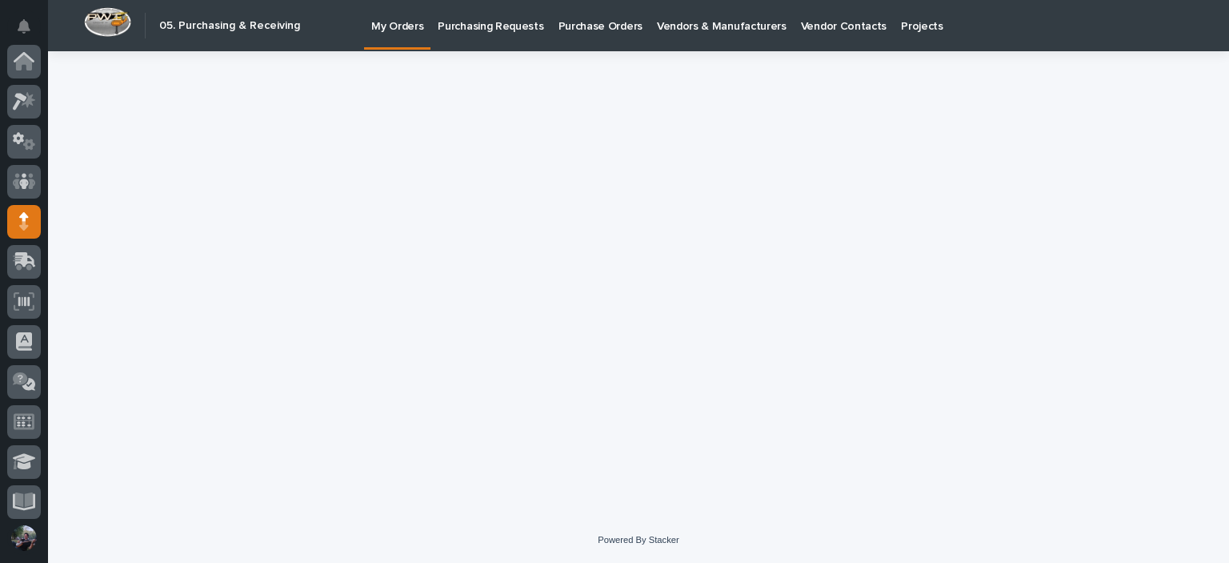
scroll to position [160, 0]
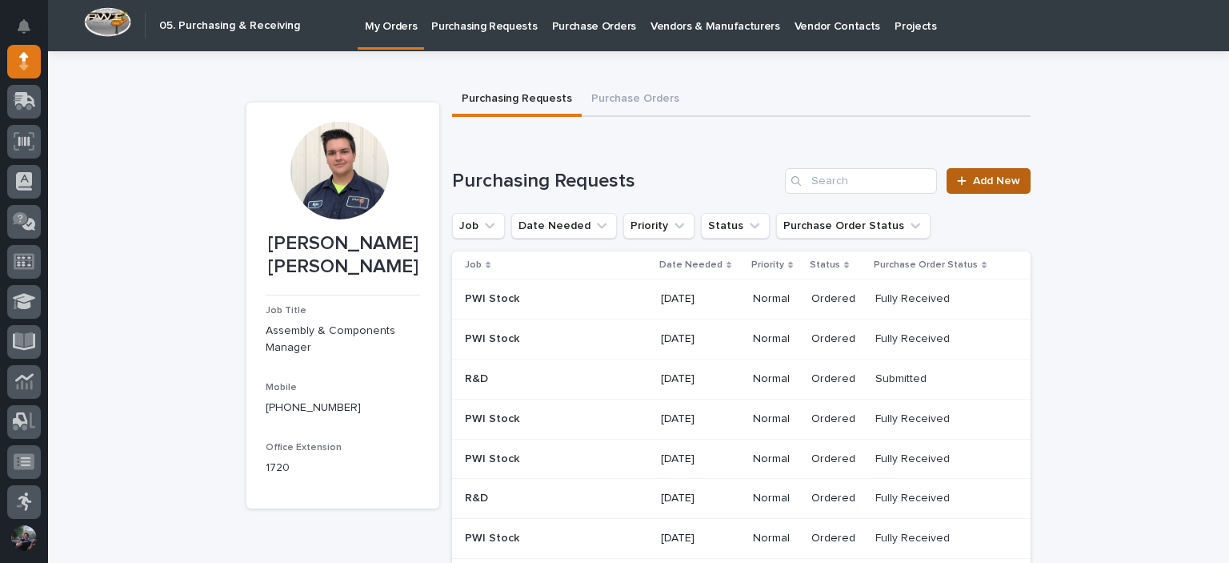
click at [960, 189] on link "Add New" at bounding box center [989, 181] width 84 height 26
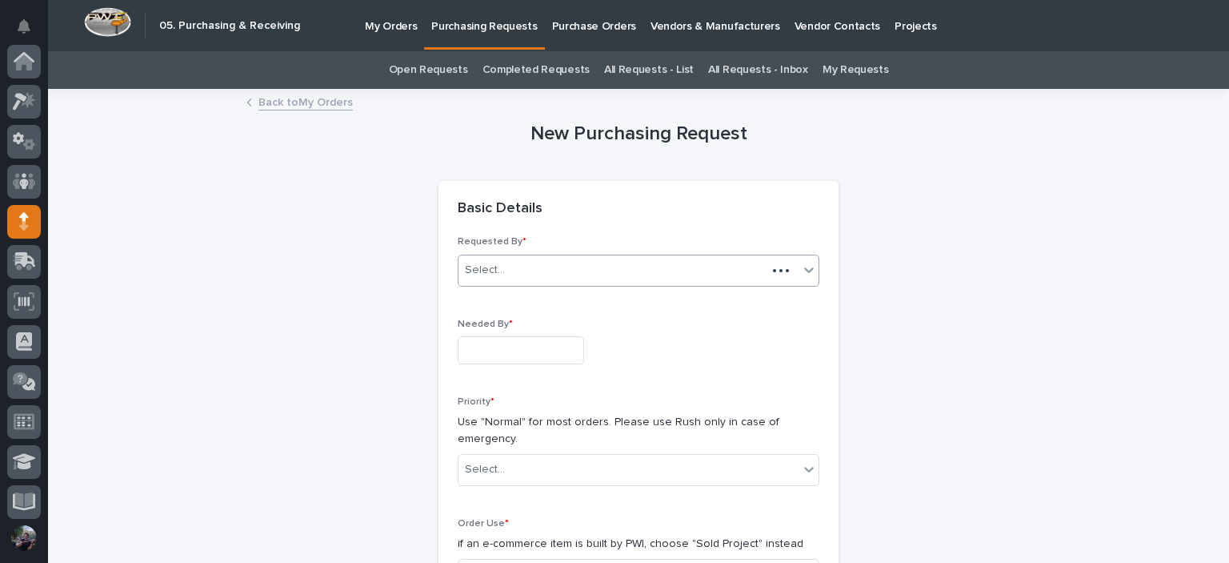
scroll to position [160, 0]
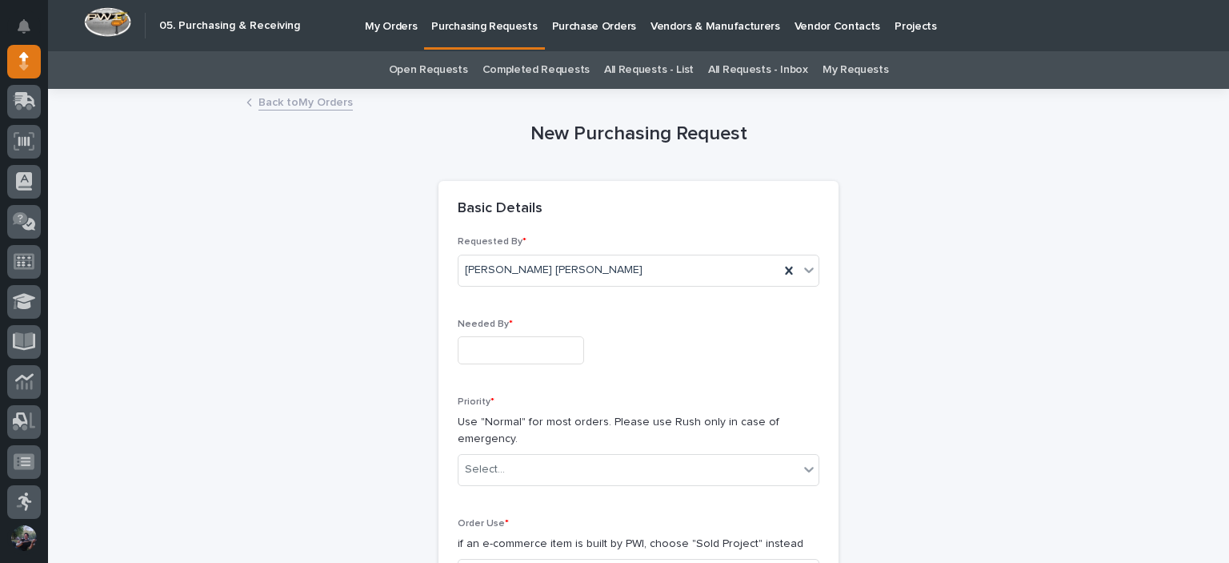
click at [535, 328] on p "Needed By *" at bounding box center [639, 323] width 362 height 11
click at [540, 352] on input "text" at bounding box center [521, 350] width 126 height 28
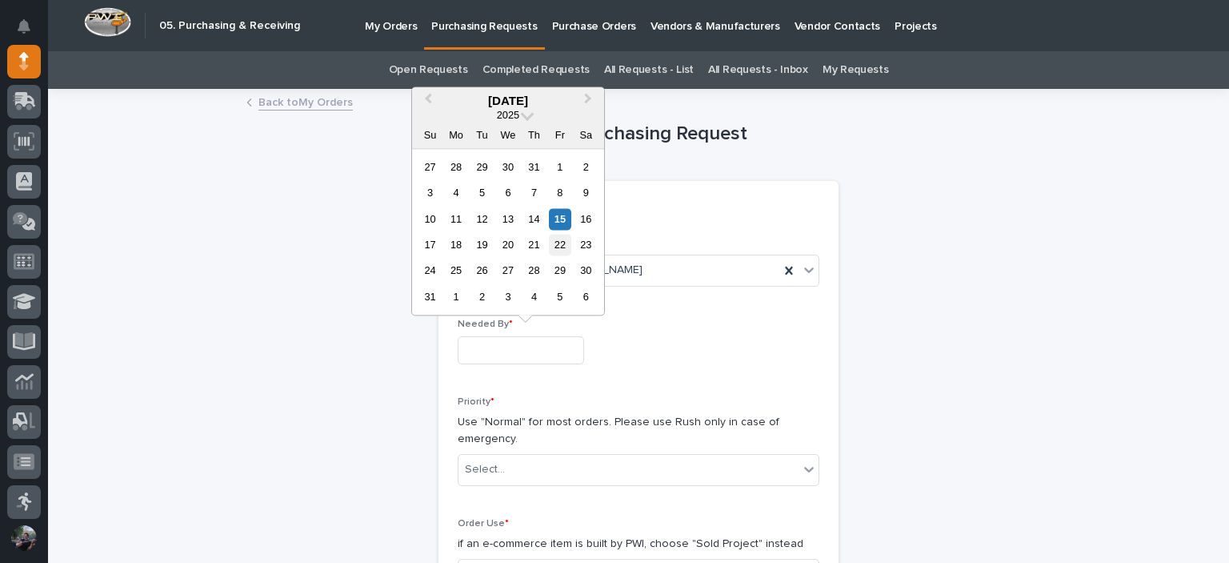
click at [555, 245] on div "22" at bounding box center [560, 245] width 22 height 22
type input "**********"
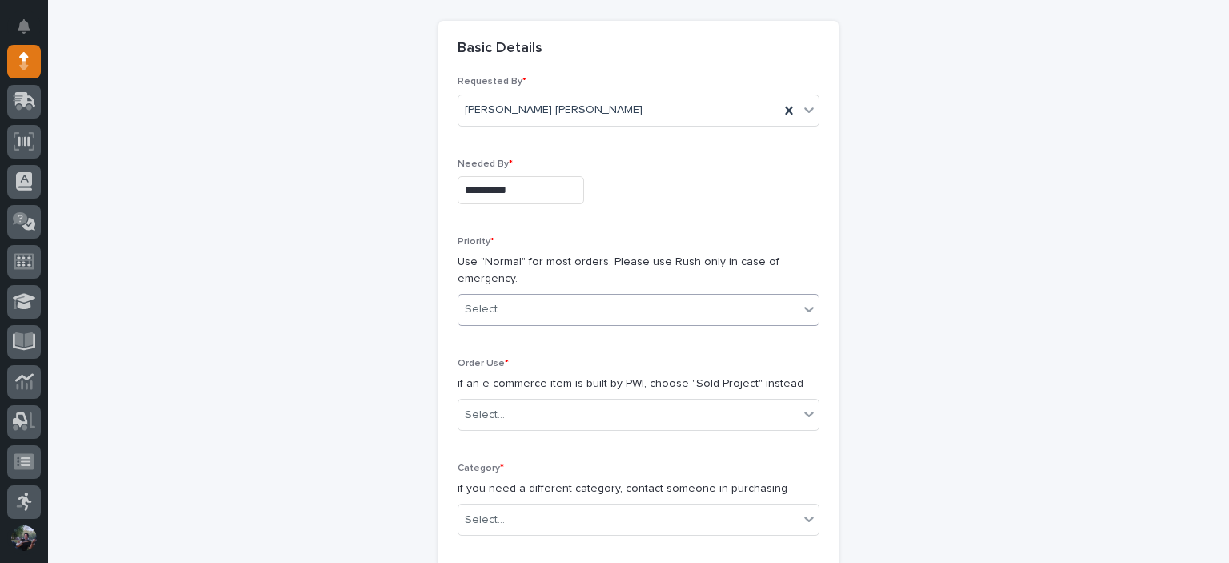
click at [522, 314] on div "Select..." at bounding box center [629, 309] width 340 height 26
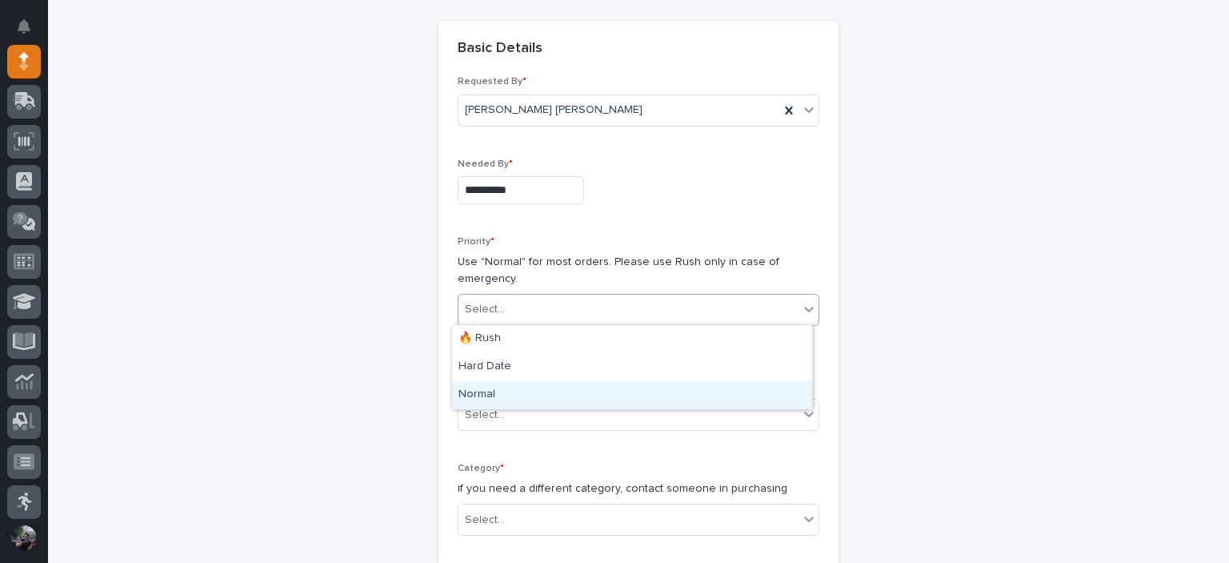
click at [503, 386] on div "Normal" at bounding box center [632, 395] width 360 height 28
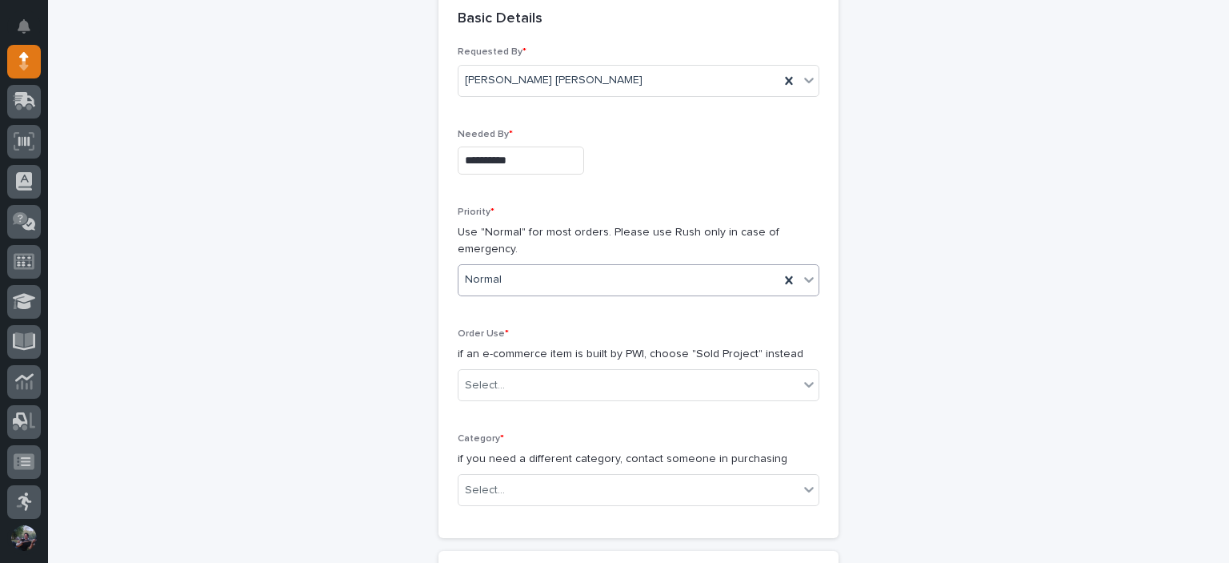
scroll to position [213, 0]
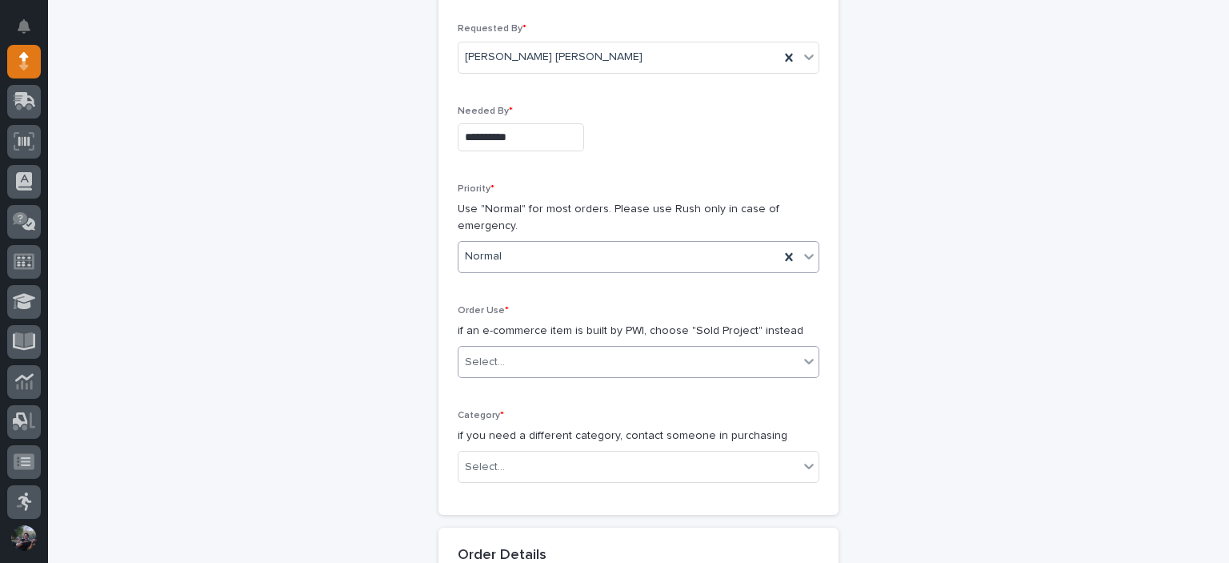
click at [503, 370] on div "Select..." at bounding box center [629, 362] width 340 height 26
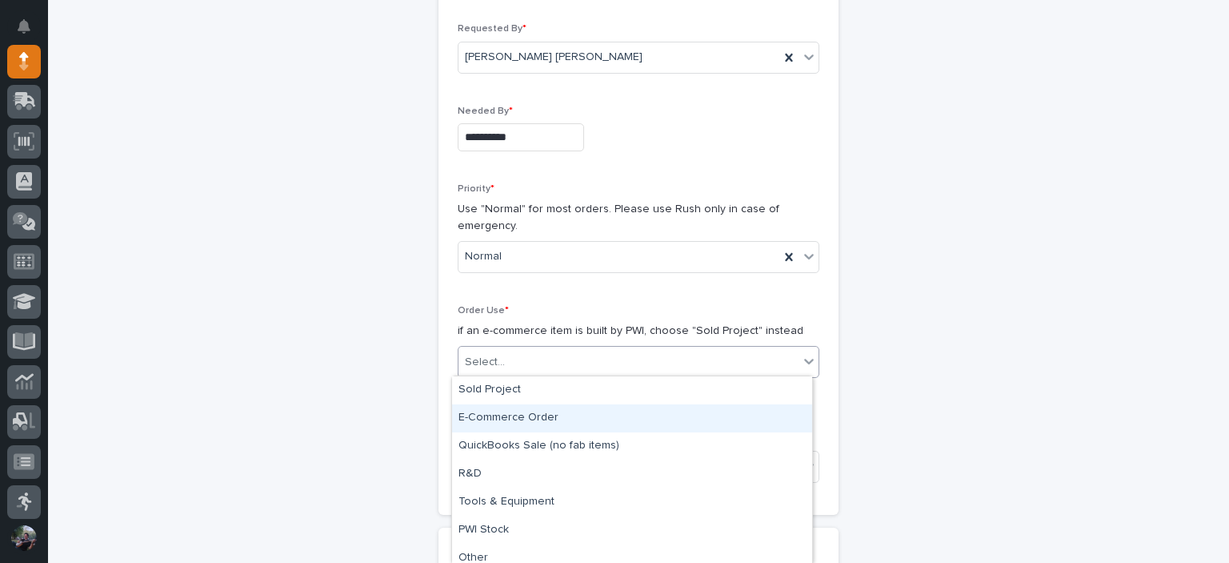
scroll to position [9, 0]
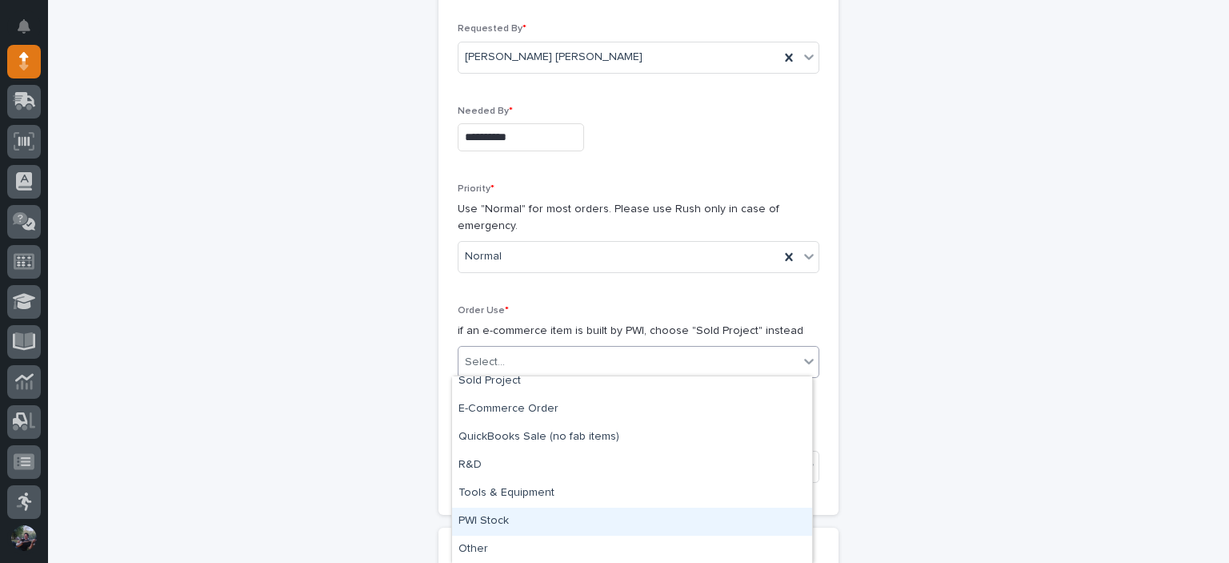
click at [540, 525] on div "PWI Stock" at bounding box center [632, 521] width 360 height 28
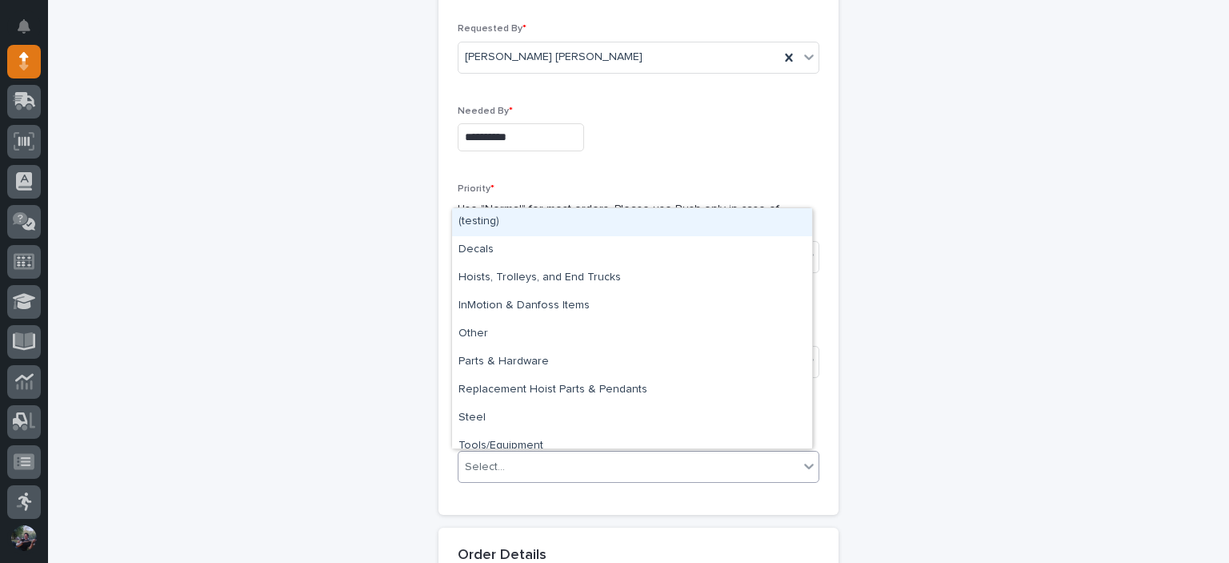
click at [532, 454] on div "Select..." at bounding box center [629, 467] width 340 height 26
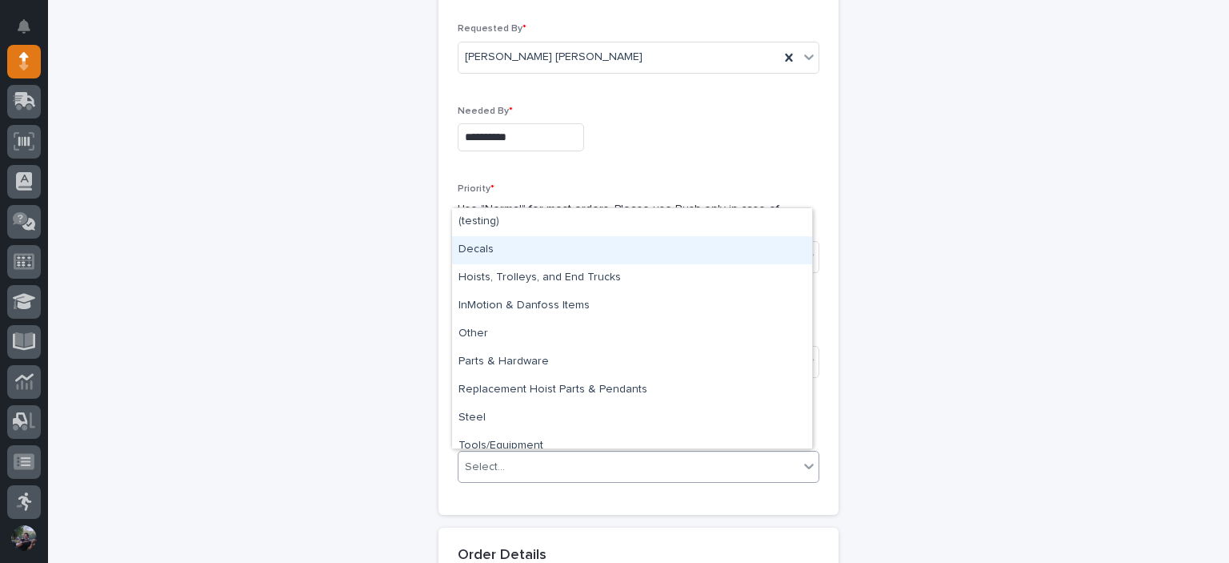
scroll to position [12, 0]
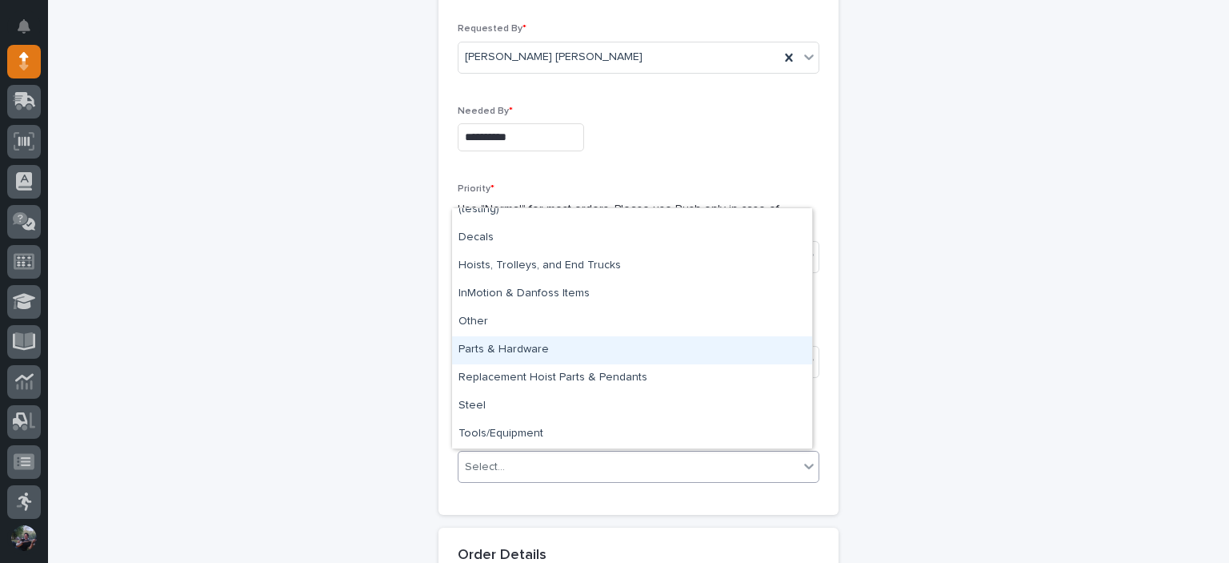
click at [536, 358] on div "Parts & Hardware" at bounding box center [632, 350] width 360 height 28
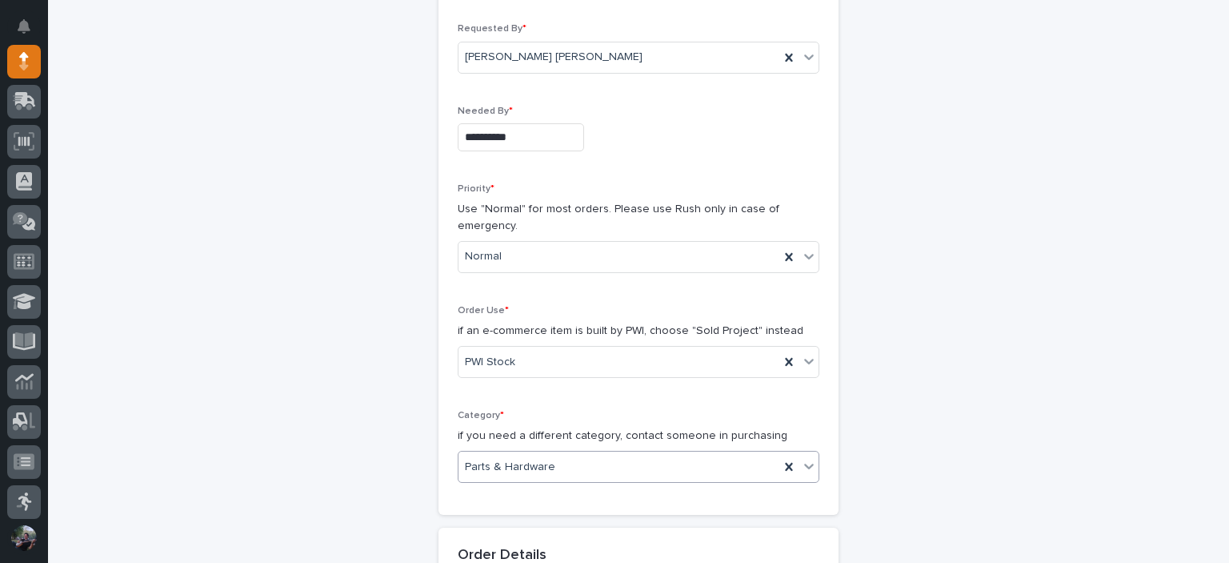
scroll to position [320, 0]
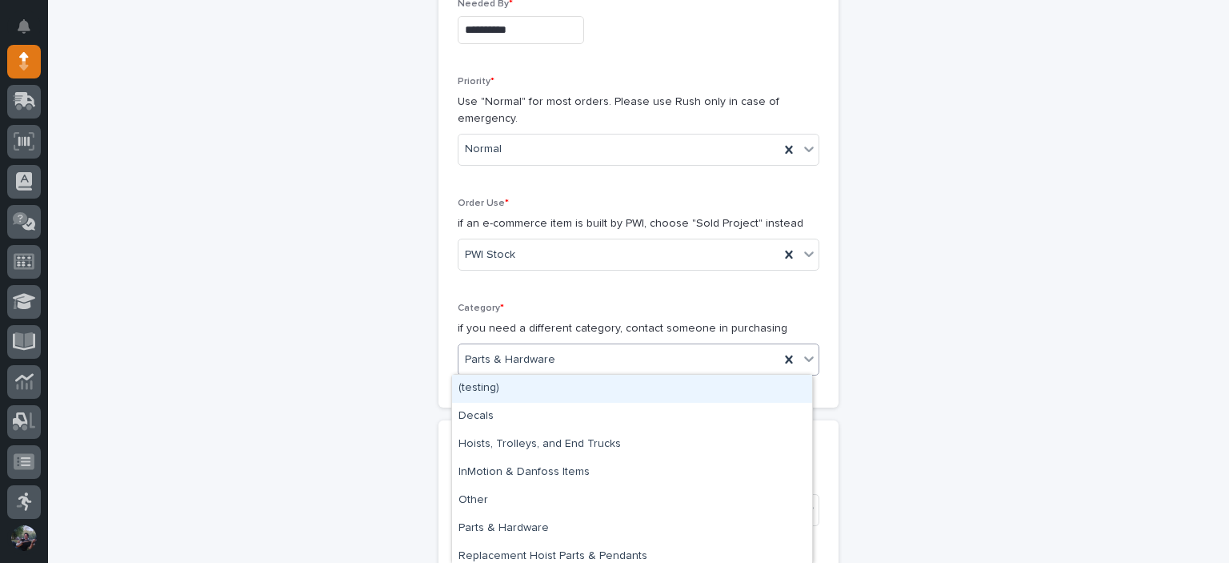
click at [532, 361] on span "Parts & Hardware" at bounding box center [510, 359] width 90 height 17
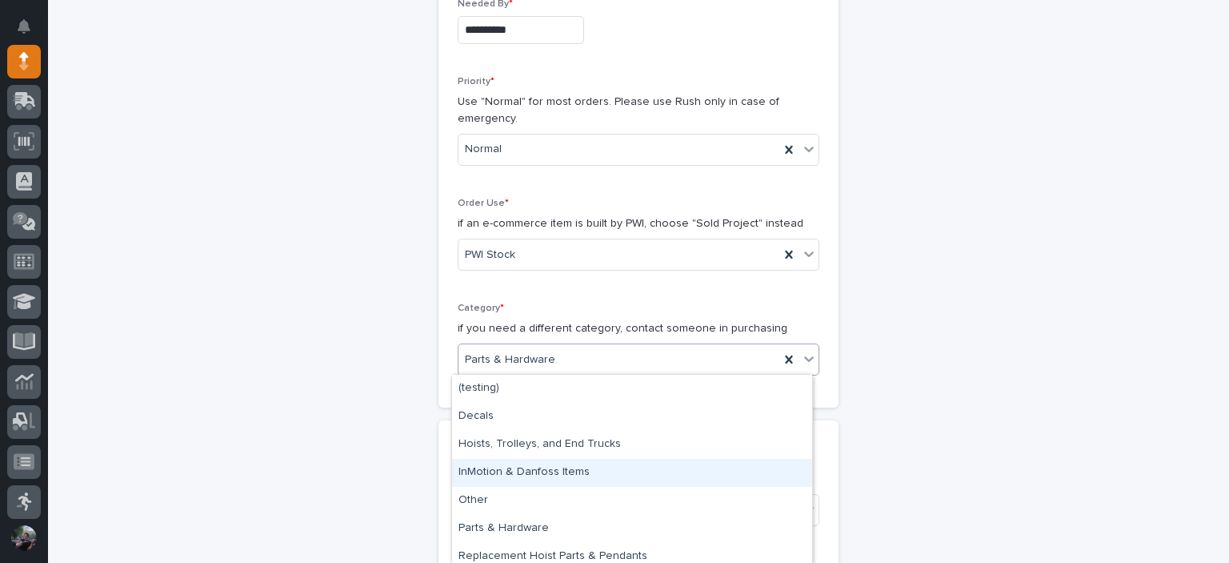
scroll to position [62, 0]
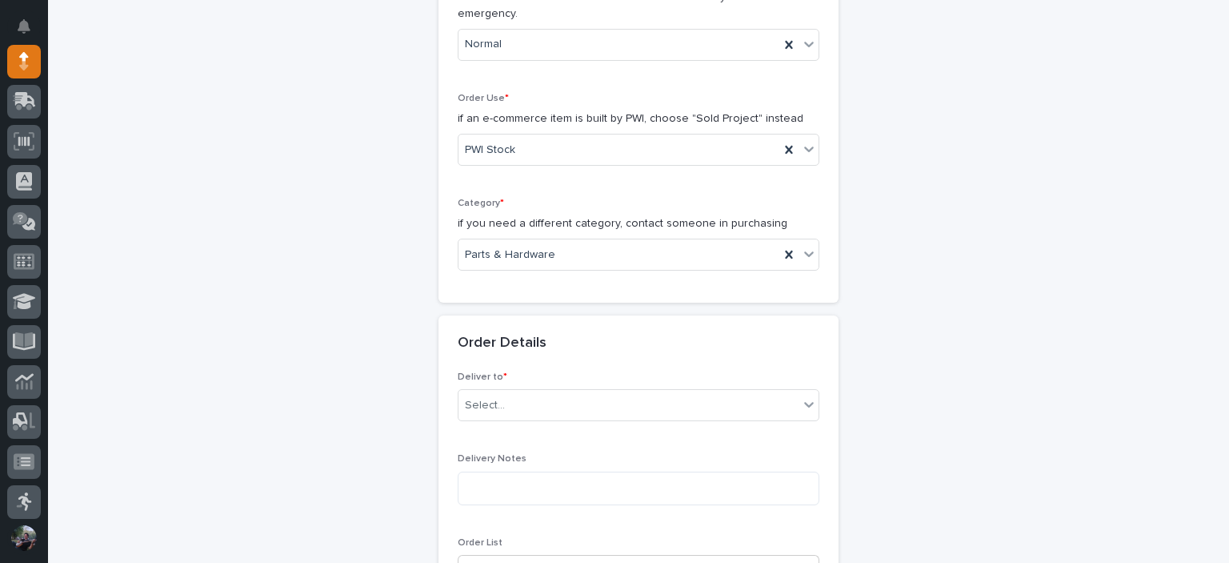
scroll to position [480, 0]
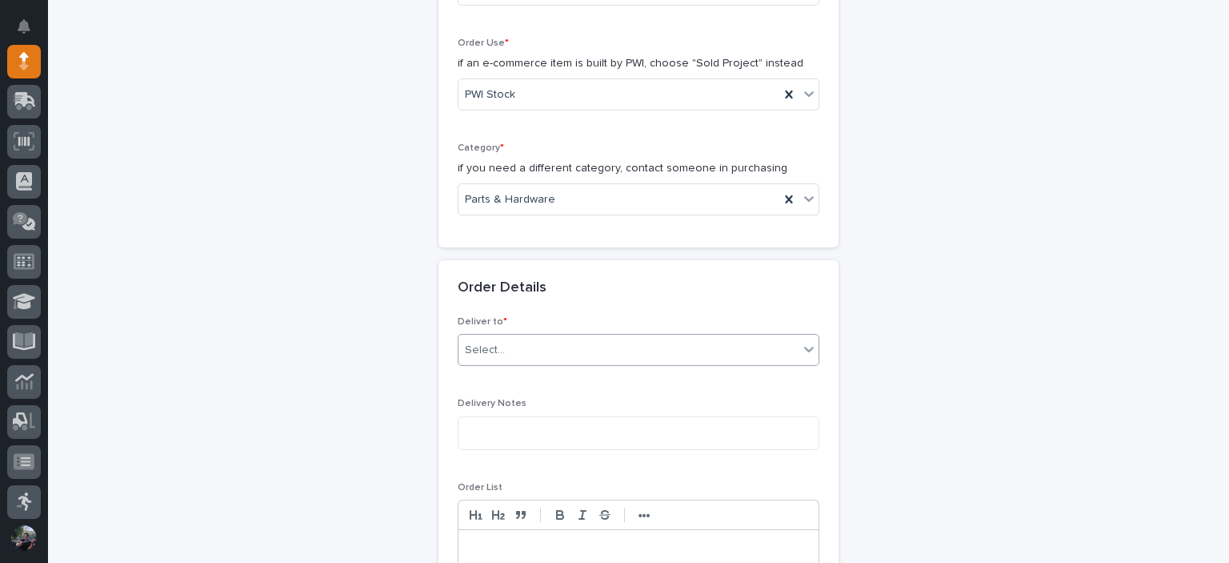
click at [525, 343] on div "Select..." at bounding box center [629, 350] width 340 height 26
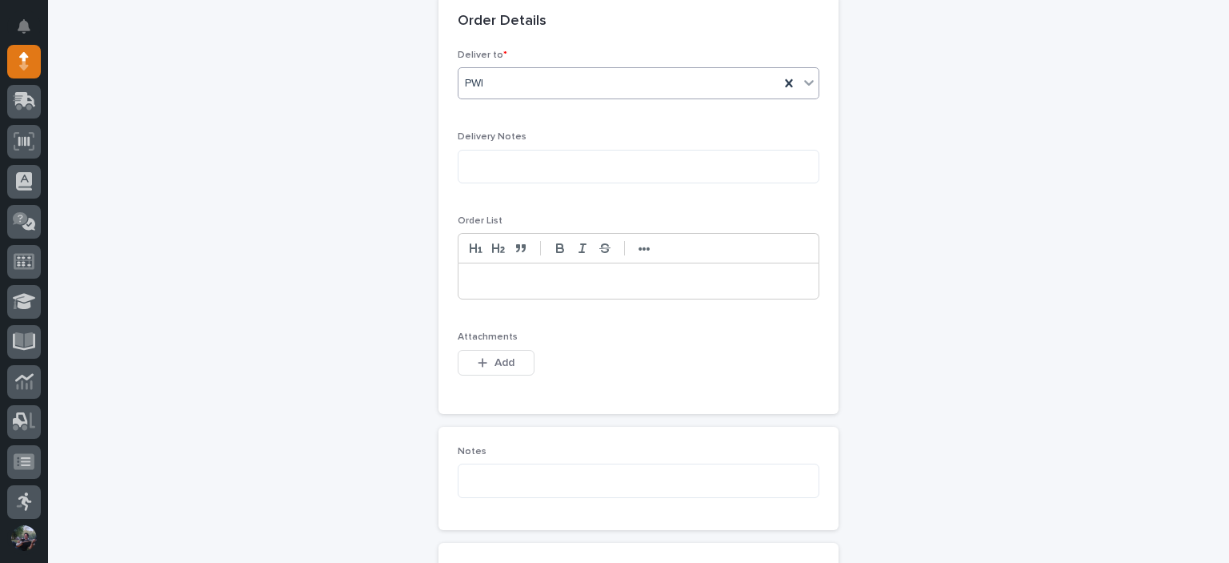
click at [483, 293] on div at bounding box center [639, 280] width 360 height 35
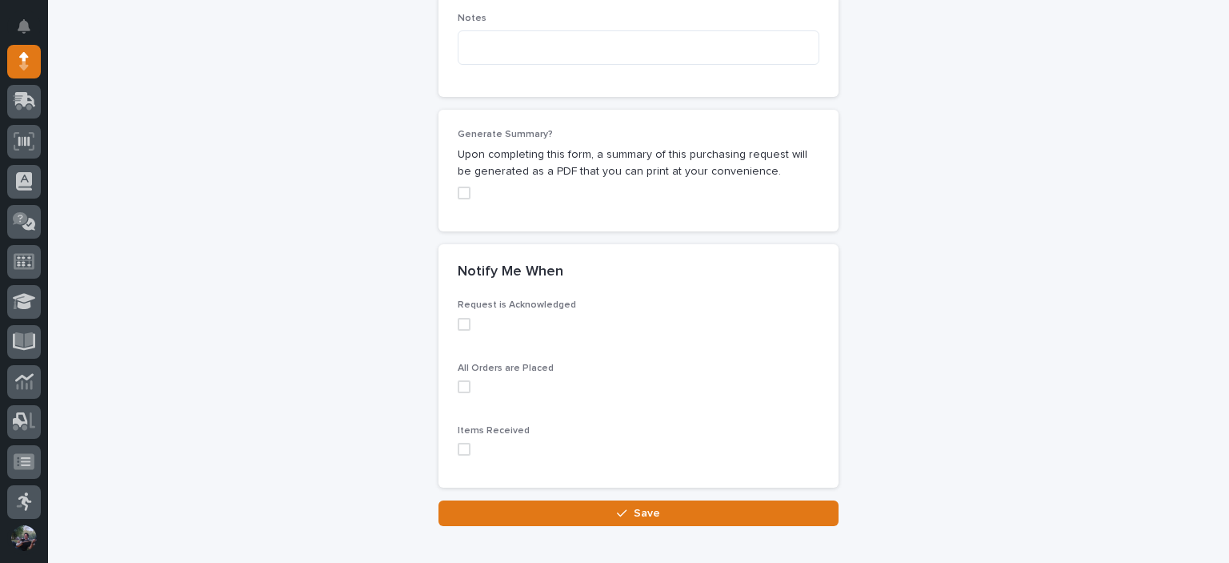
scroll to position [1384, 0]
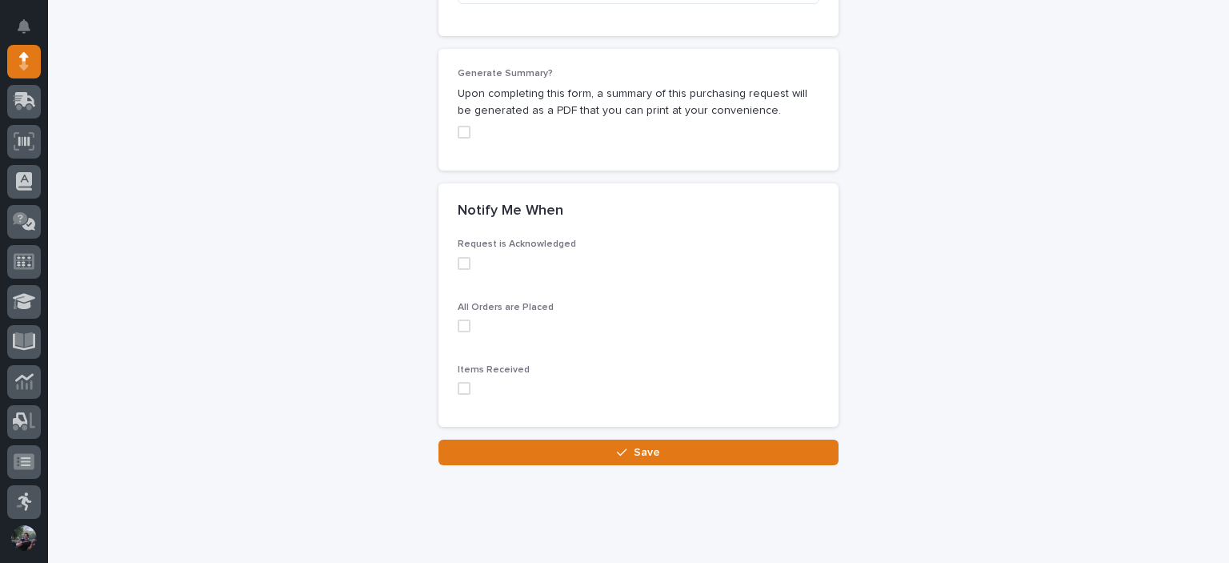
click at [462, 394] on span at bounding box center [464, 388] width 13 height 13
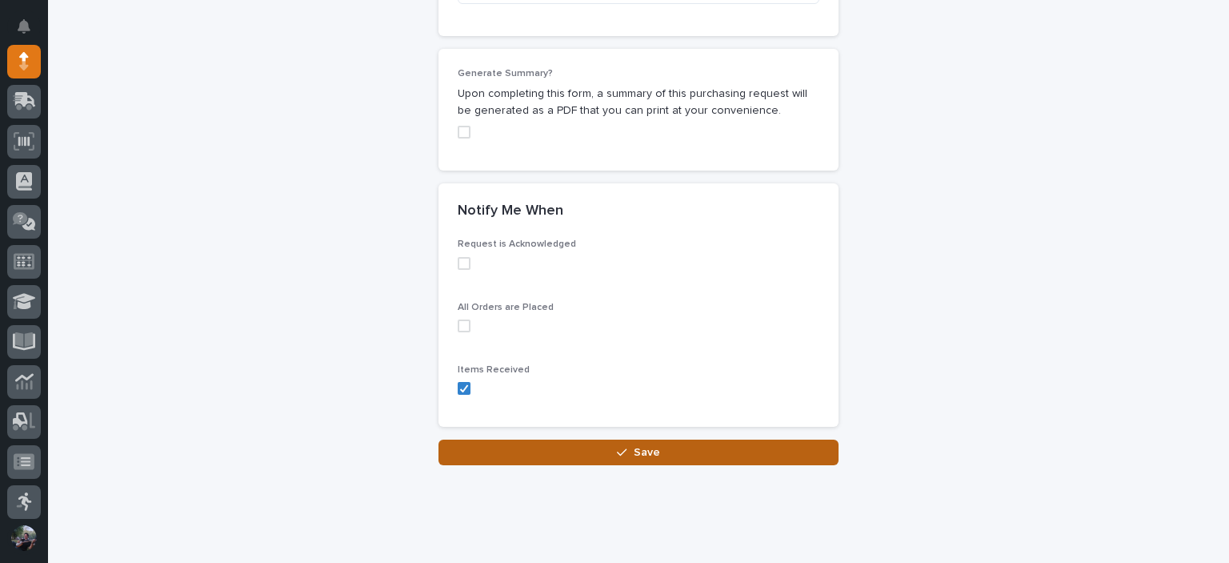
click at [559, 465] on button "Save" at bounding box center [638, 452] width 400 height 26
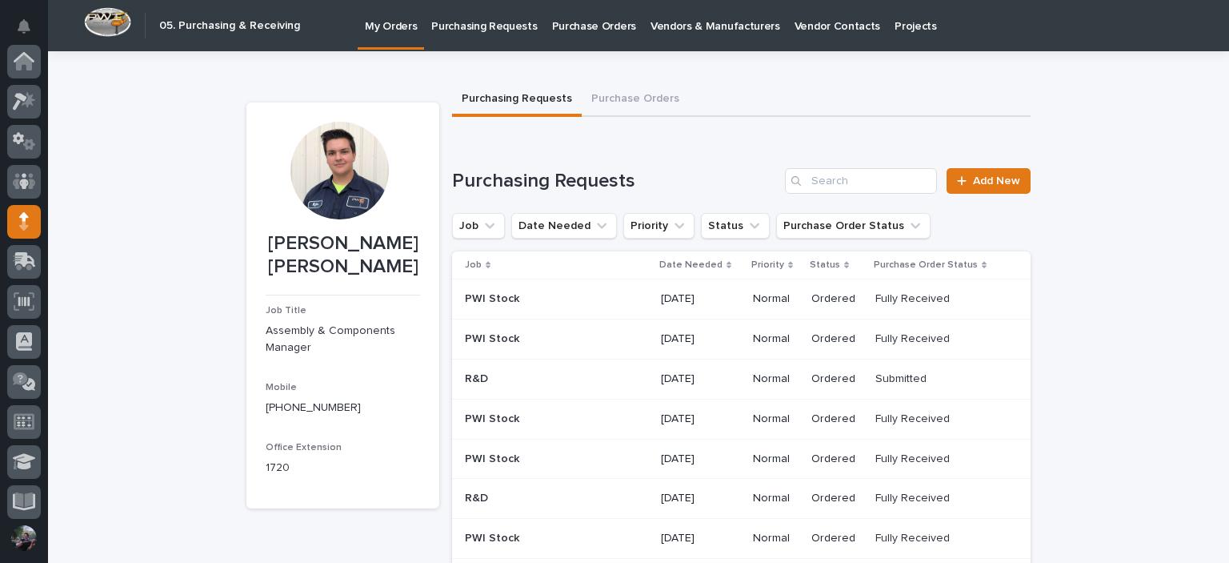
scroll to position [160, 0]
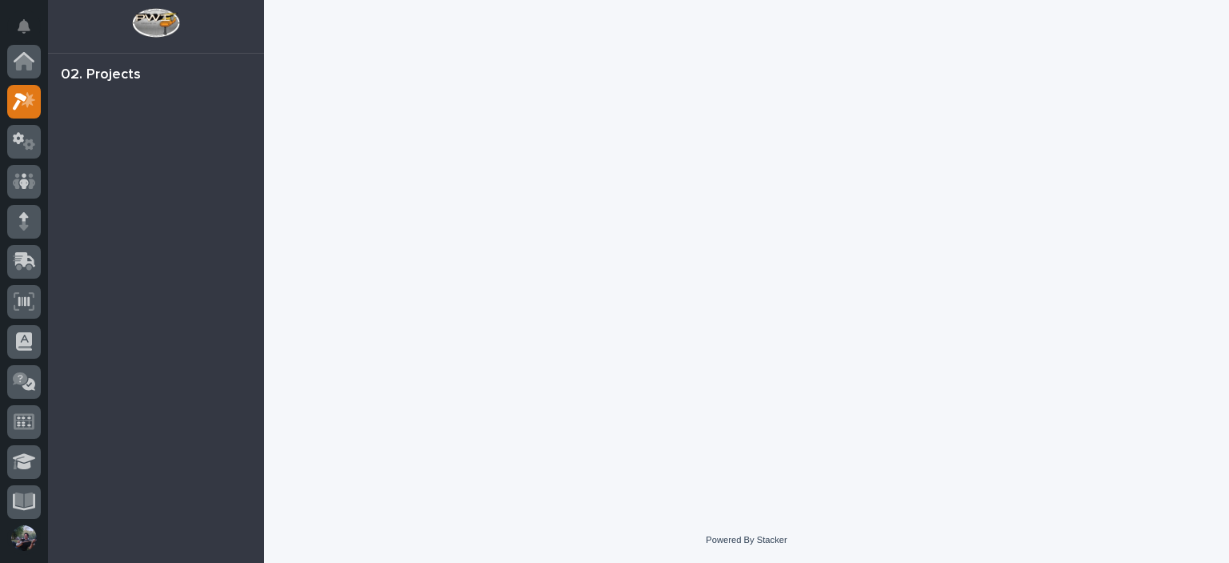
scroll to position [40, 0]
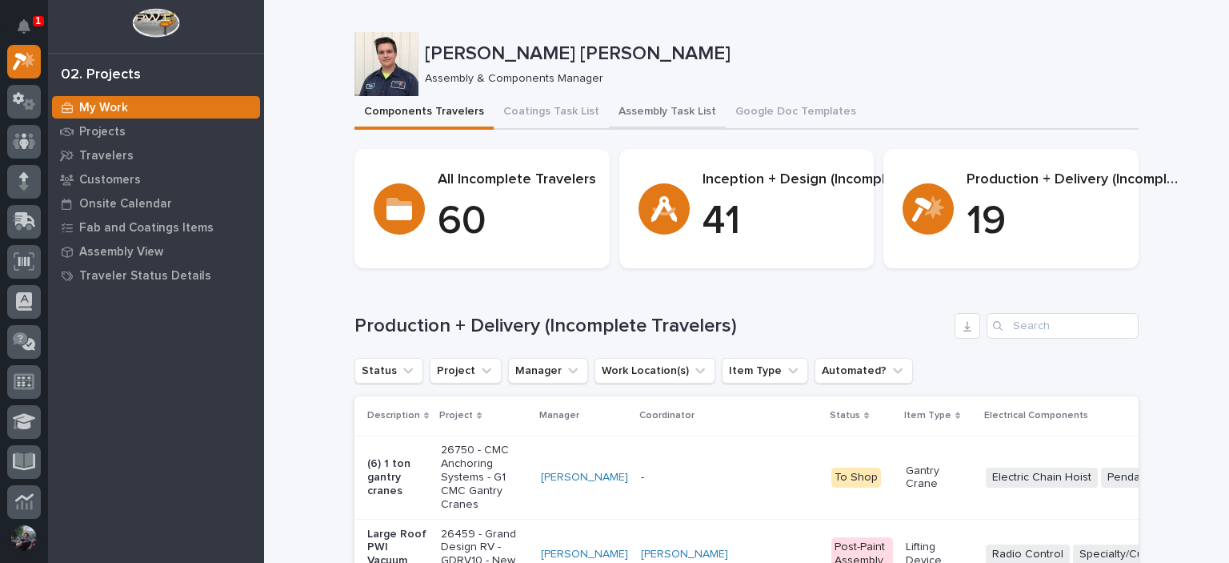
click at [643, 115] on button "Assembly Task List" at bounding box center [667, 113] width 117 height 34
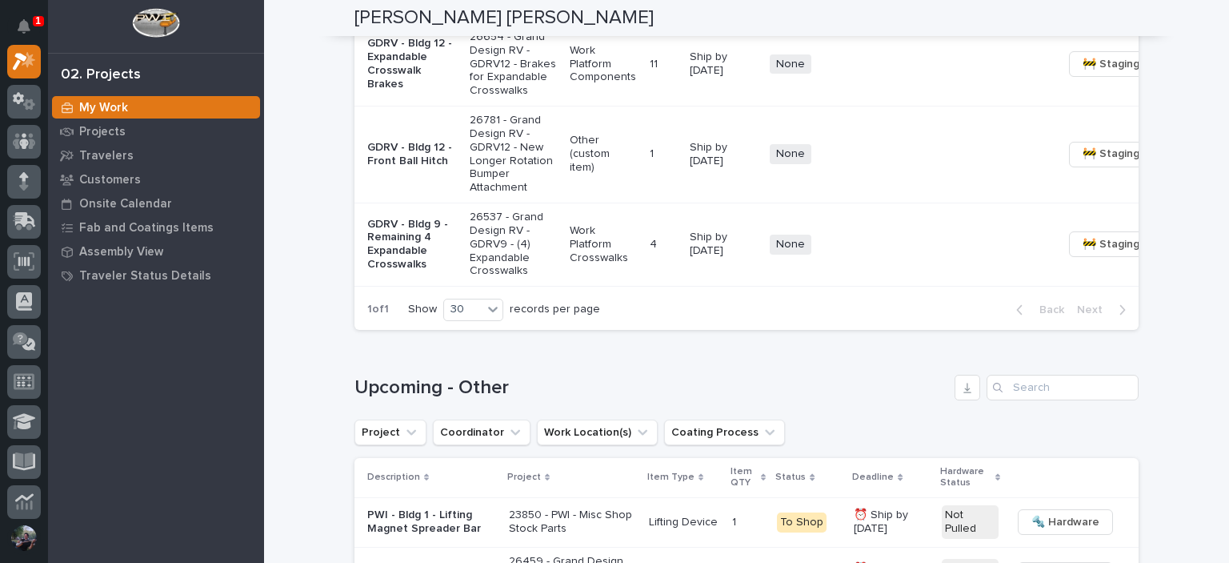
scroll to position [1280, 0]
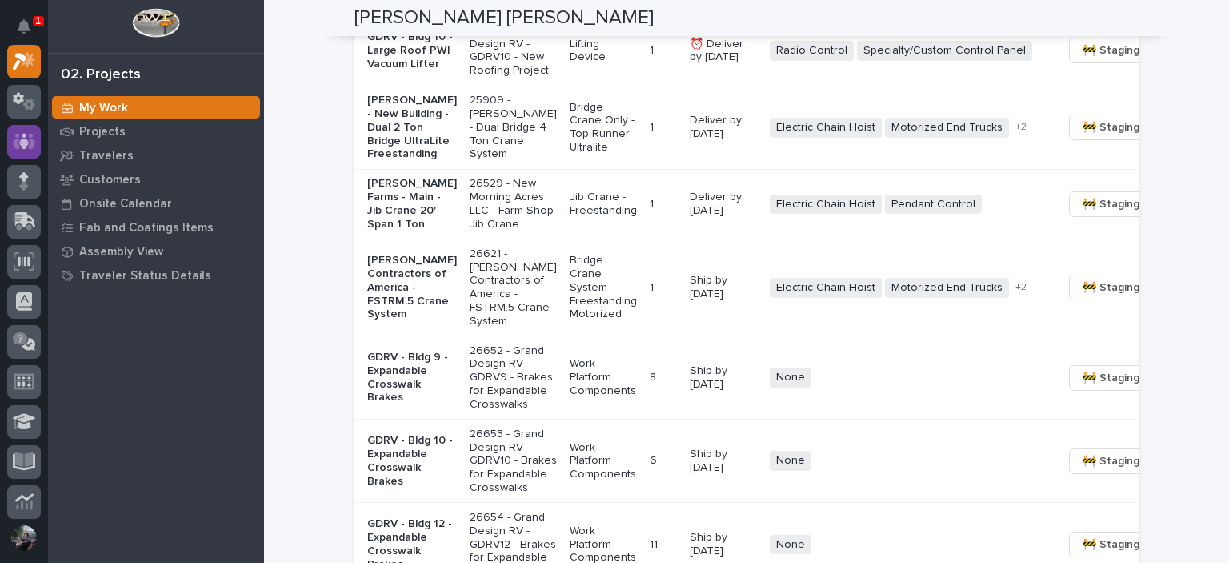
click at [15, 139] on icon at bounding box center [24, 141] width 23 height 16
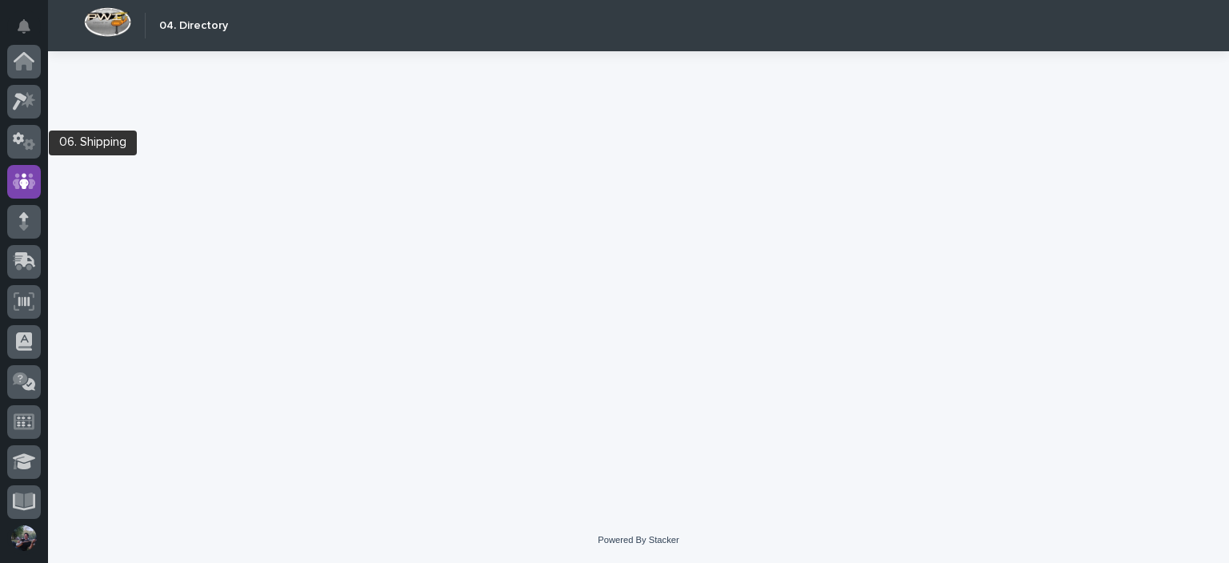
scroll to position [120, 0]
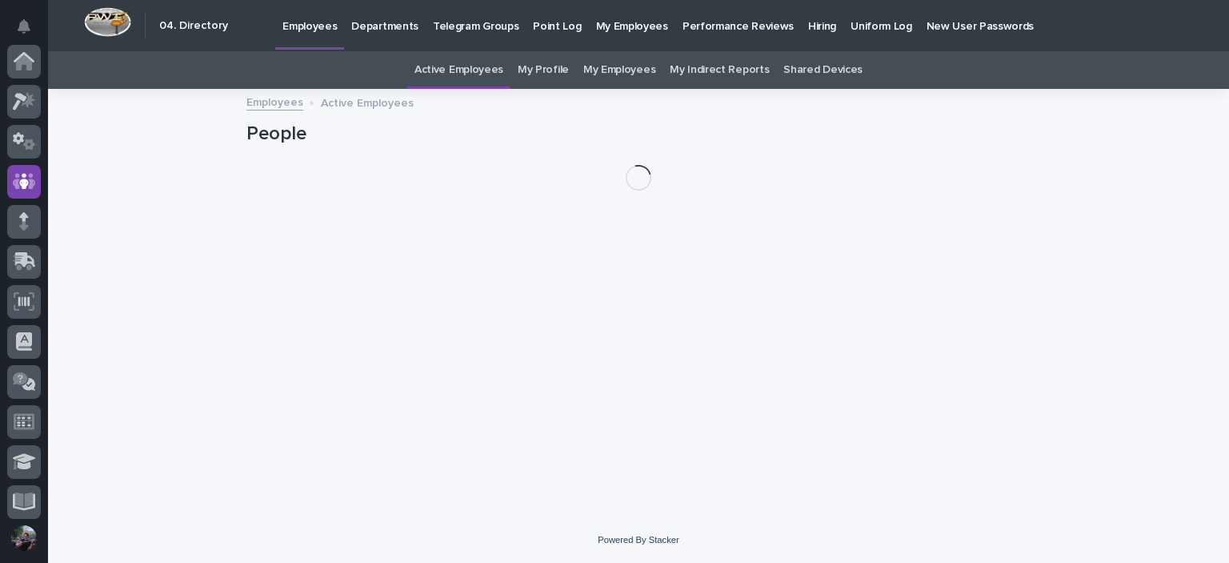
scroll to position [120, 0]
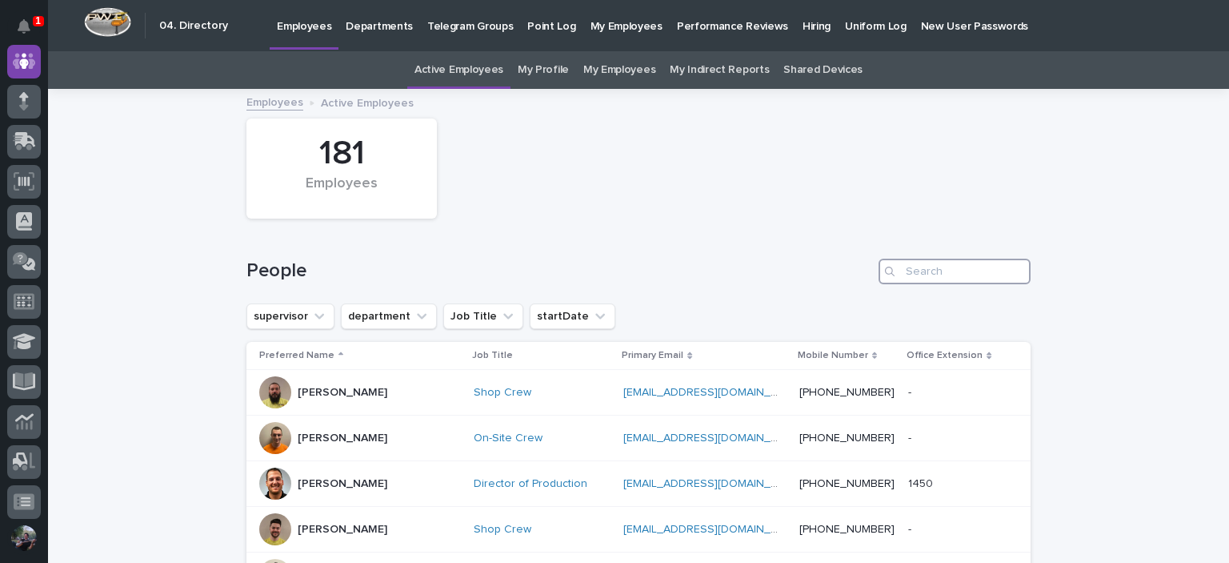
click at [925, 265] on input "Search" at bounding box center [955, 271] width 152 height 26
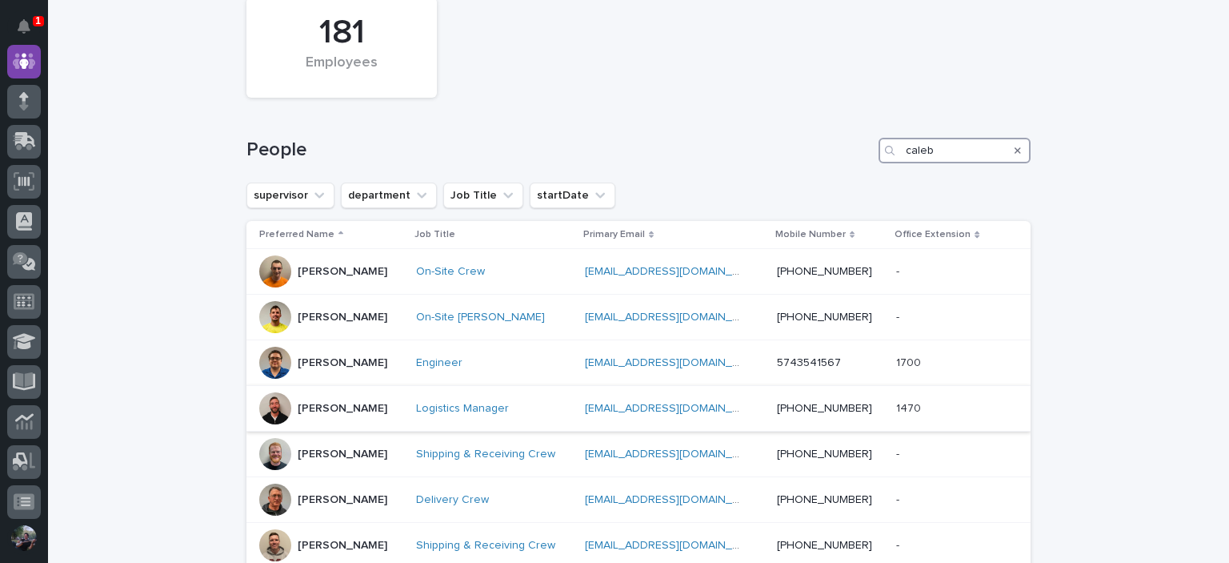
scroll to position [160, 0]
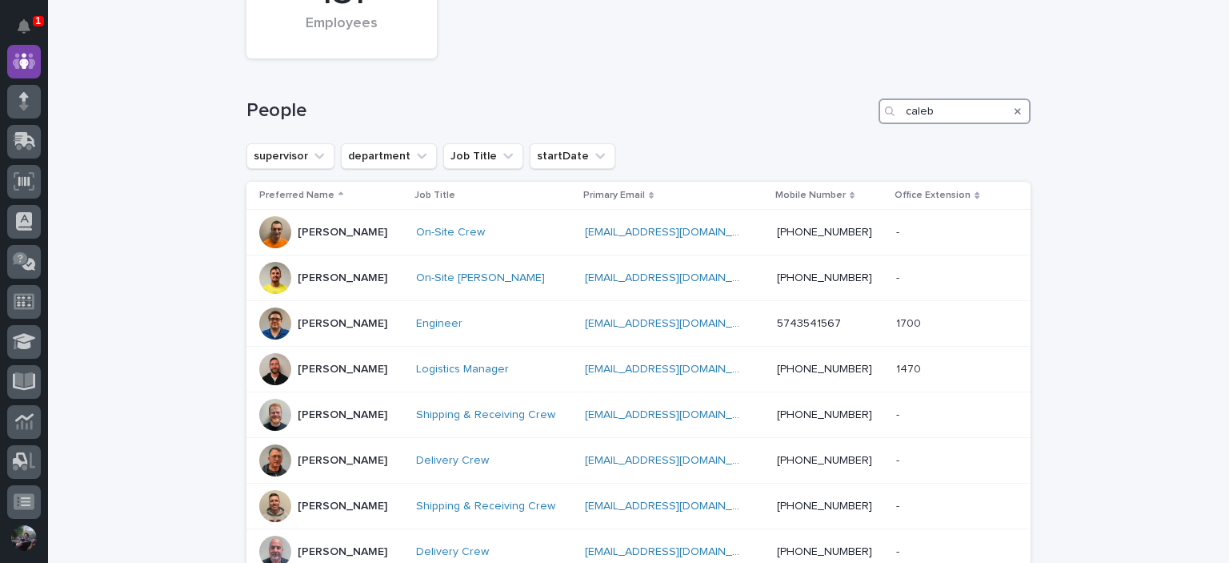
type input "caleb"
click at [147, 173] on div "Loading... Saving… Loading... Saving… 181 Employees People caleb supervisor dep…" at bounding box center [638, 365] width 1181 height 871
click at [1015, 107] on icon "Search" at bounding box center [1018, 111] width 6 height 10
click at [971, 123] on input "Search" at bounding box center [955, 111] width 152 height 26
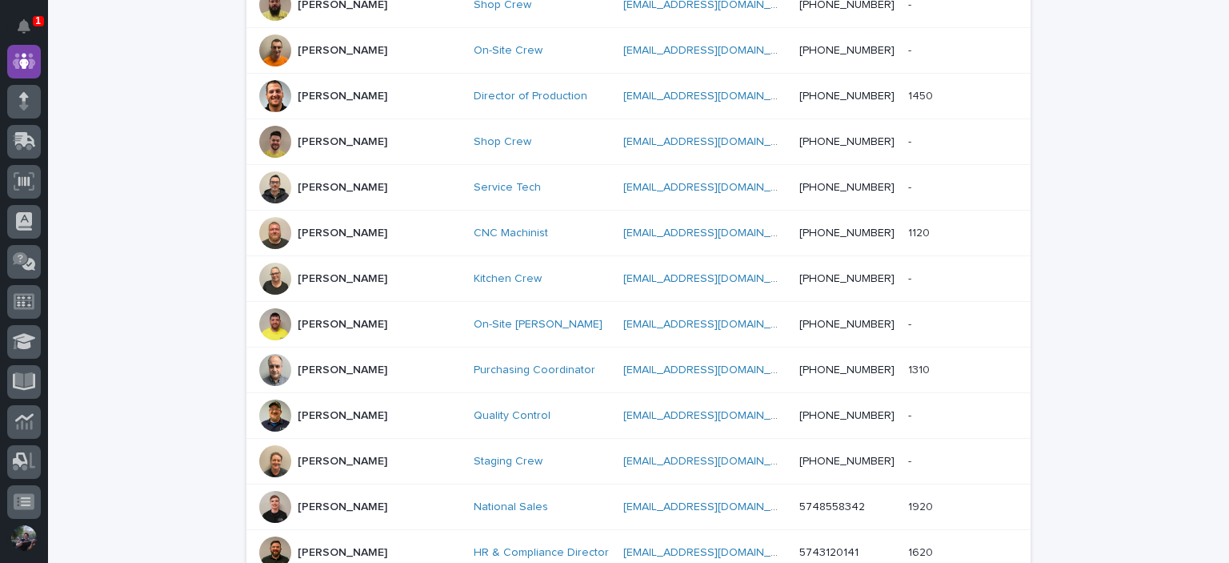
scroll to position [265, 0]
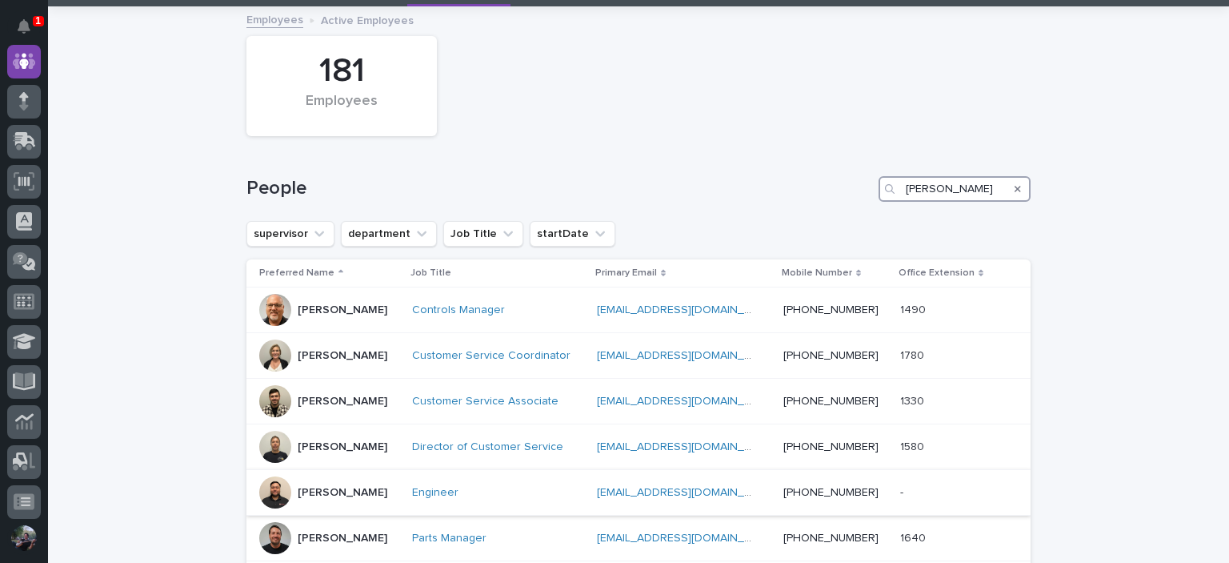
scroll to position [213, 0]
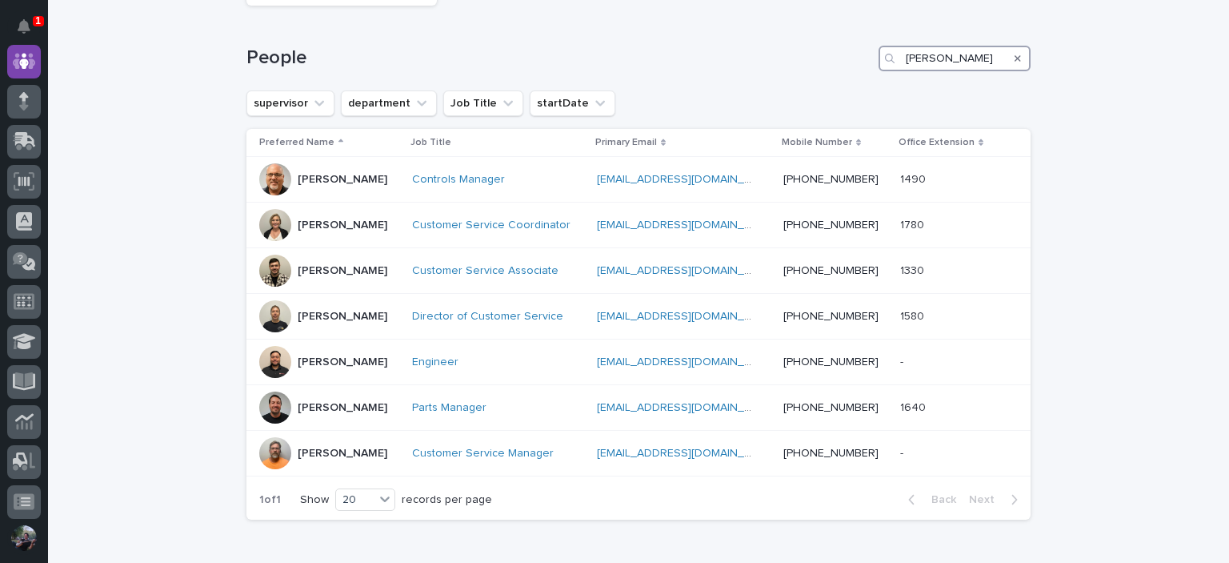
type input "josh"
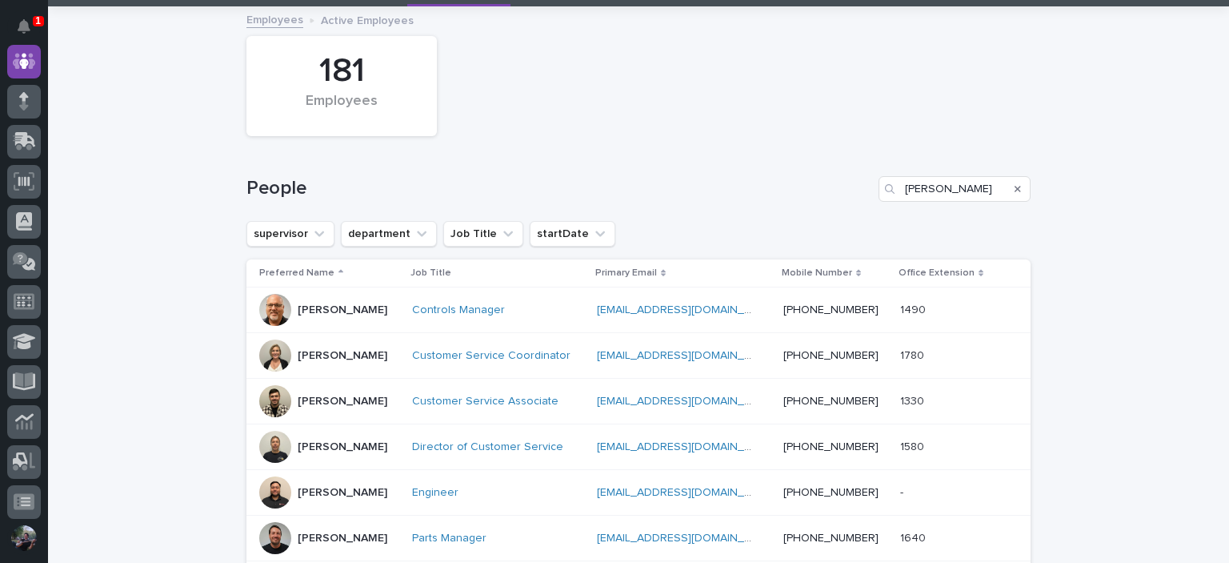
scroll to position [53, 0]
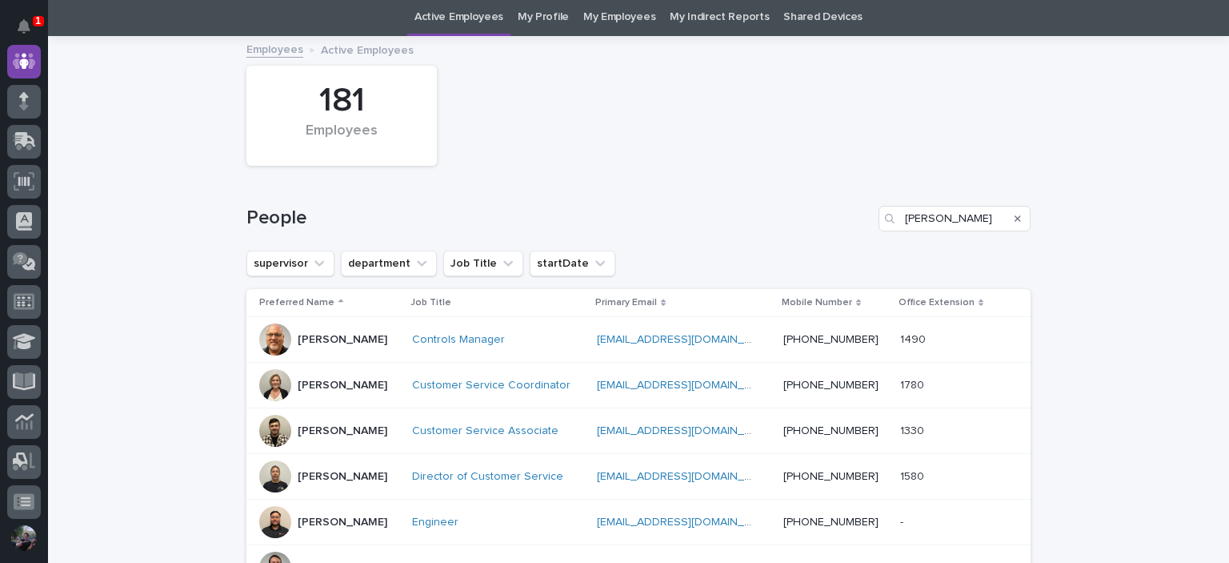
click at [1015, 217] on icon "Search" at bounding box center [1018, 218] width 6 height 6
